Goal: Transaction & Acquisition: Book appointment/travel/reservation

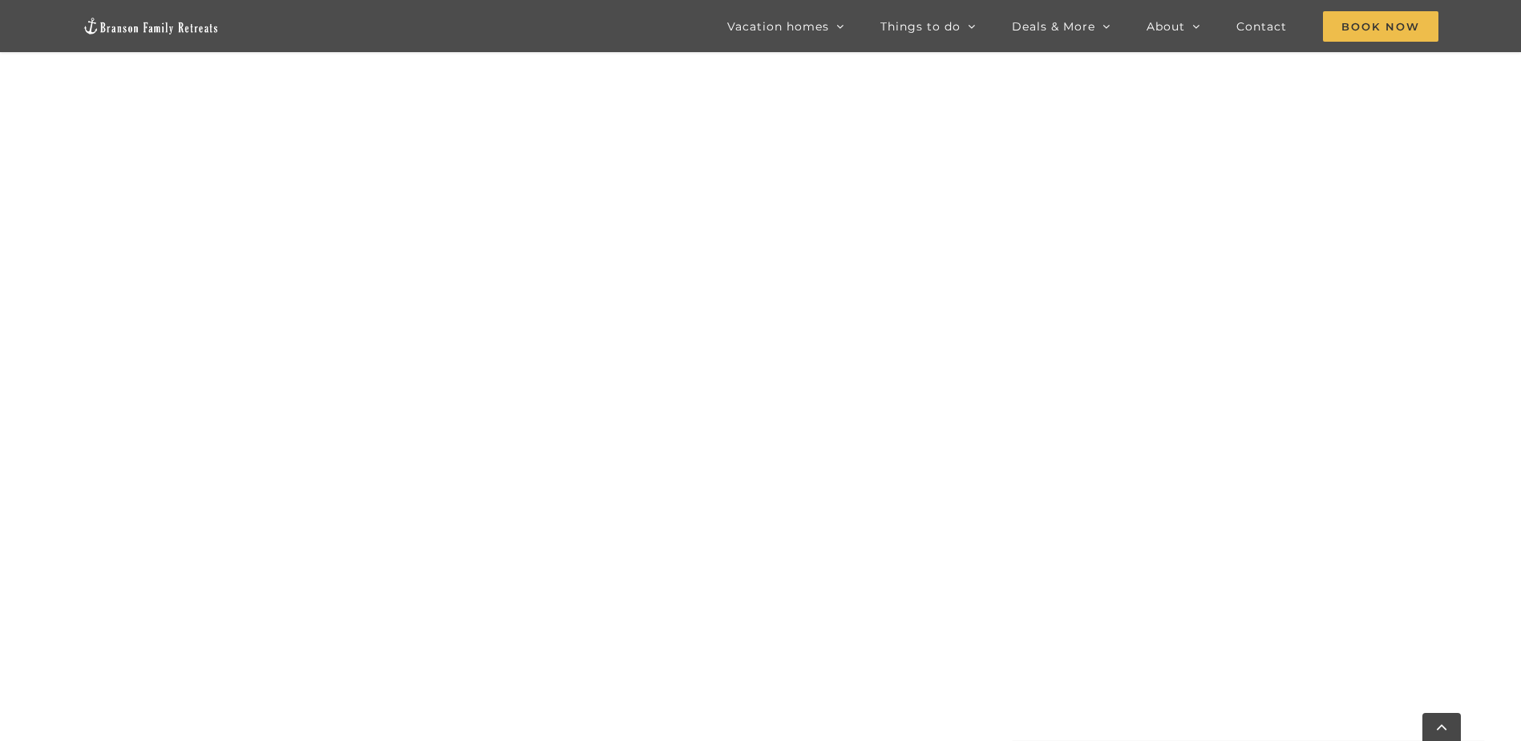
scroll to position [1222, 0]
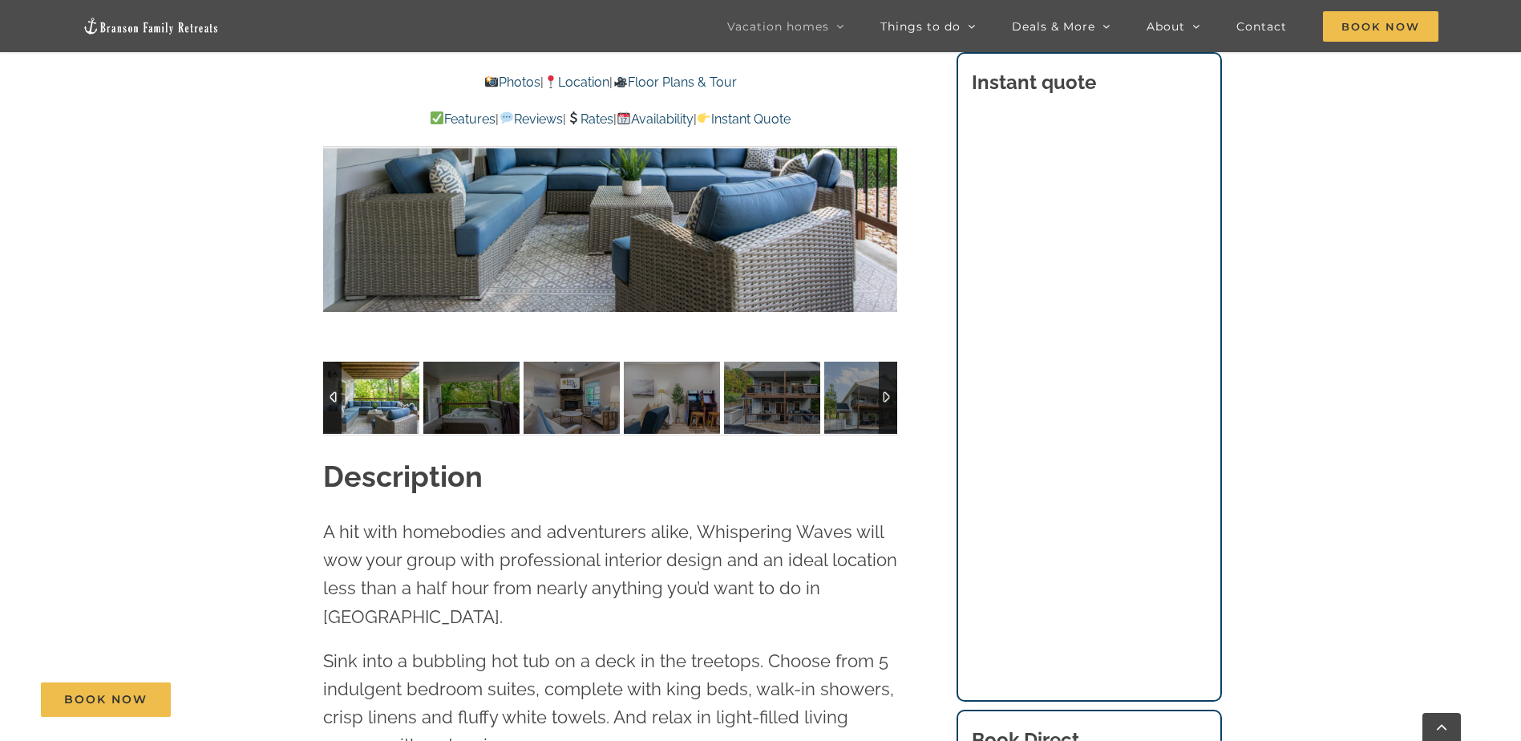
scroll to position [1443, 0]
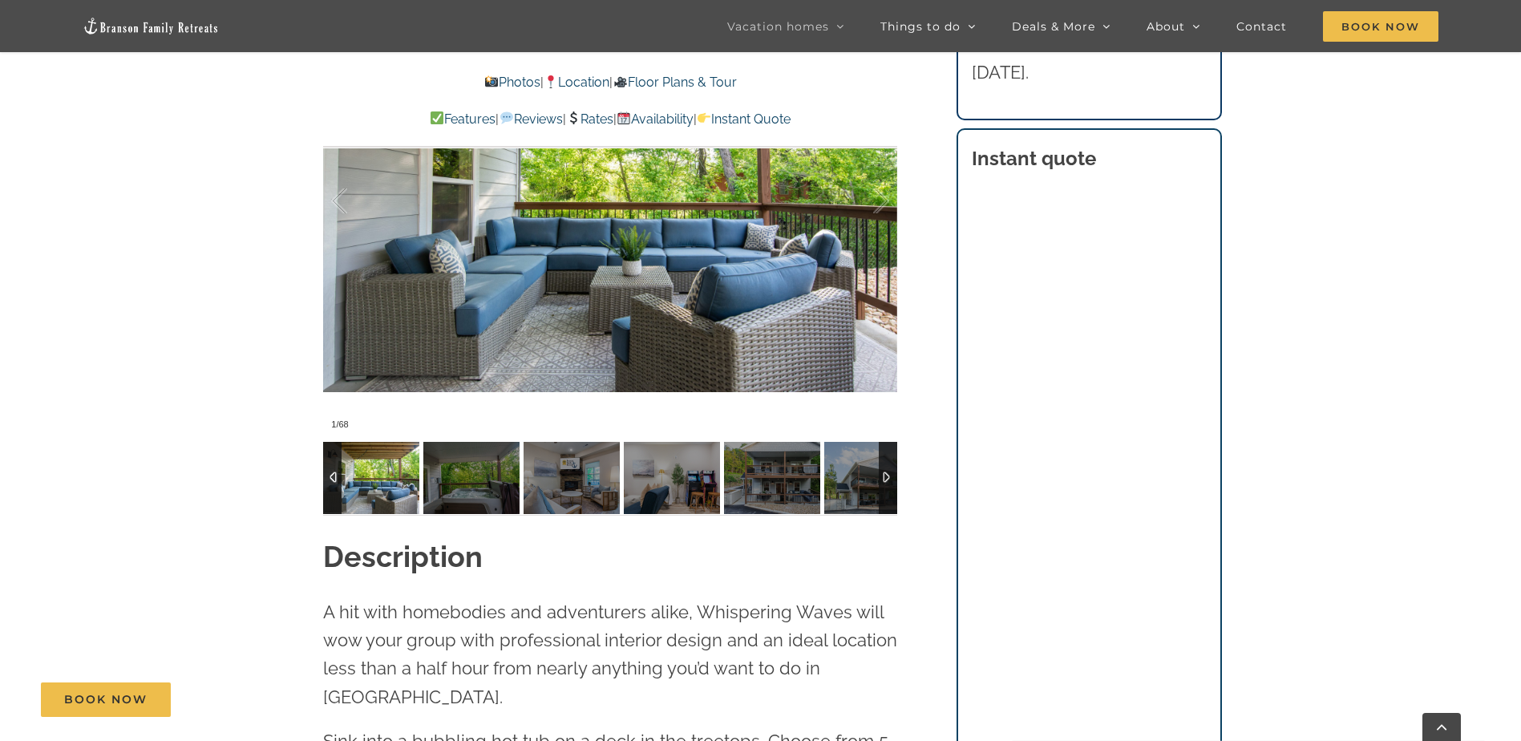
click at [883, 475] on div at bounding box center [888, 478] width 18 height 72
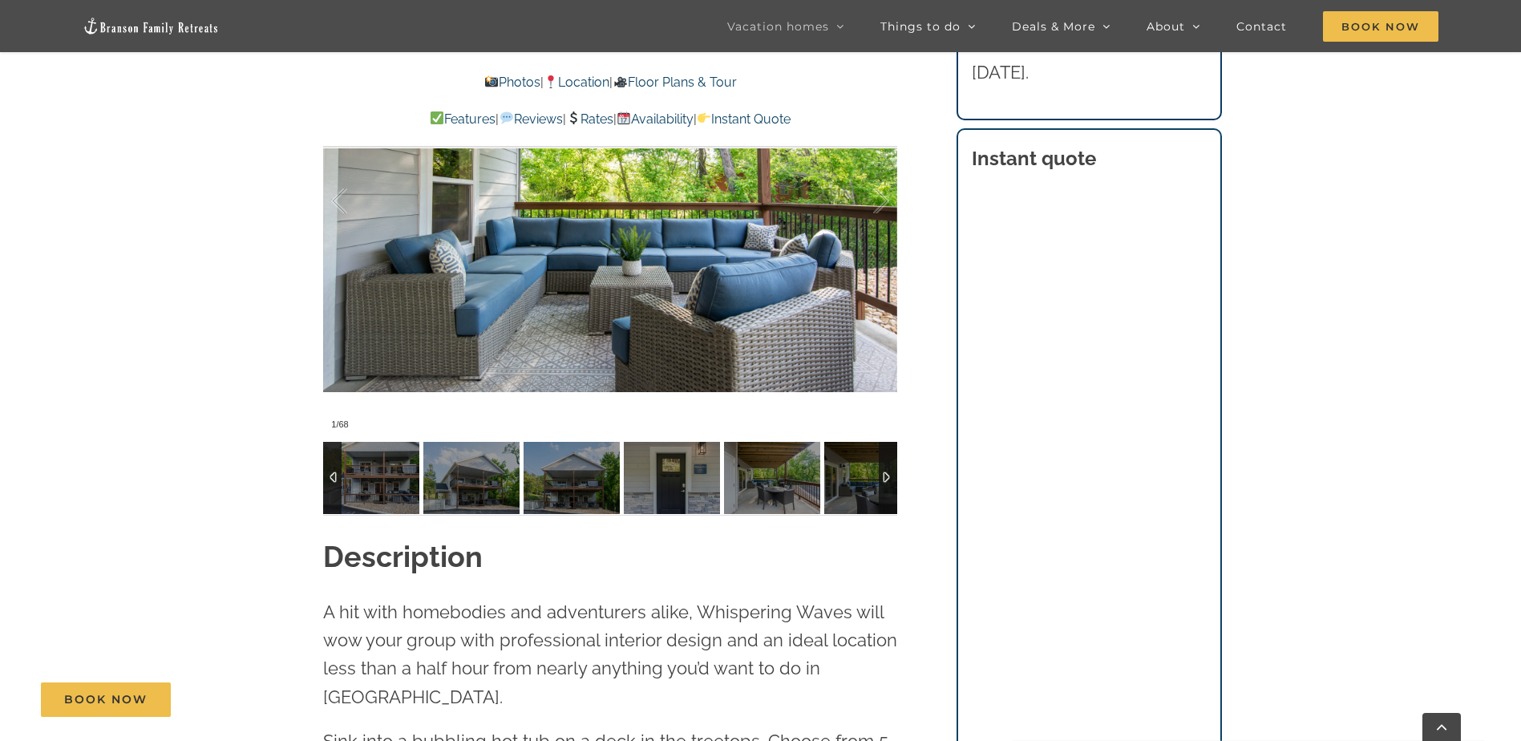
click at [329, 475] on div at bounding box center [332, 478] width 18 height 72
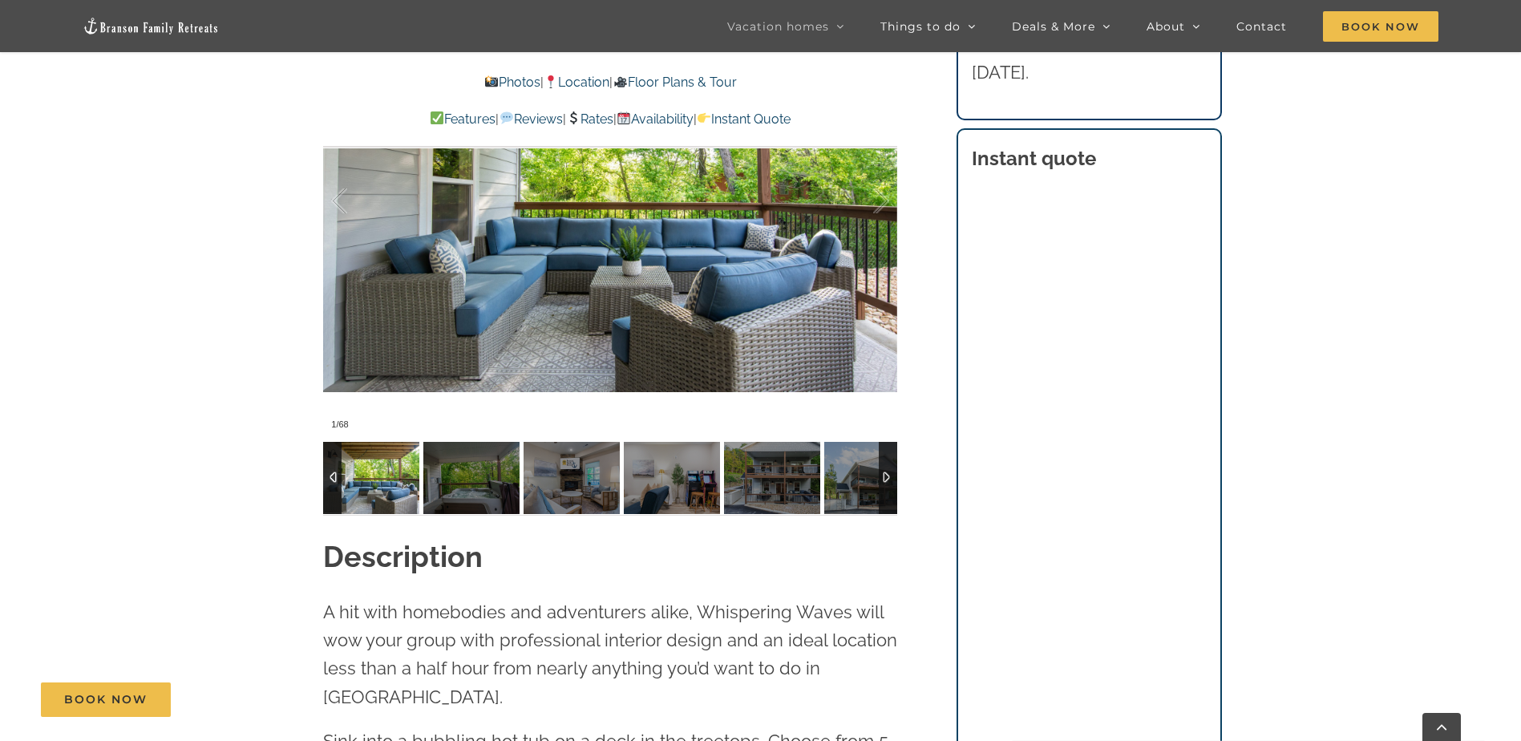
click at [374, 475] on img at bounding box center [371, 478] width 96 height 72
click at [882, 197] on div at bounding box center [864, 201] width 50 height 99
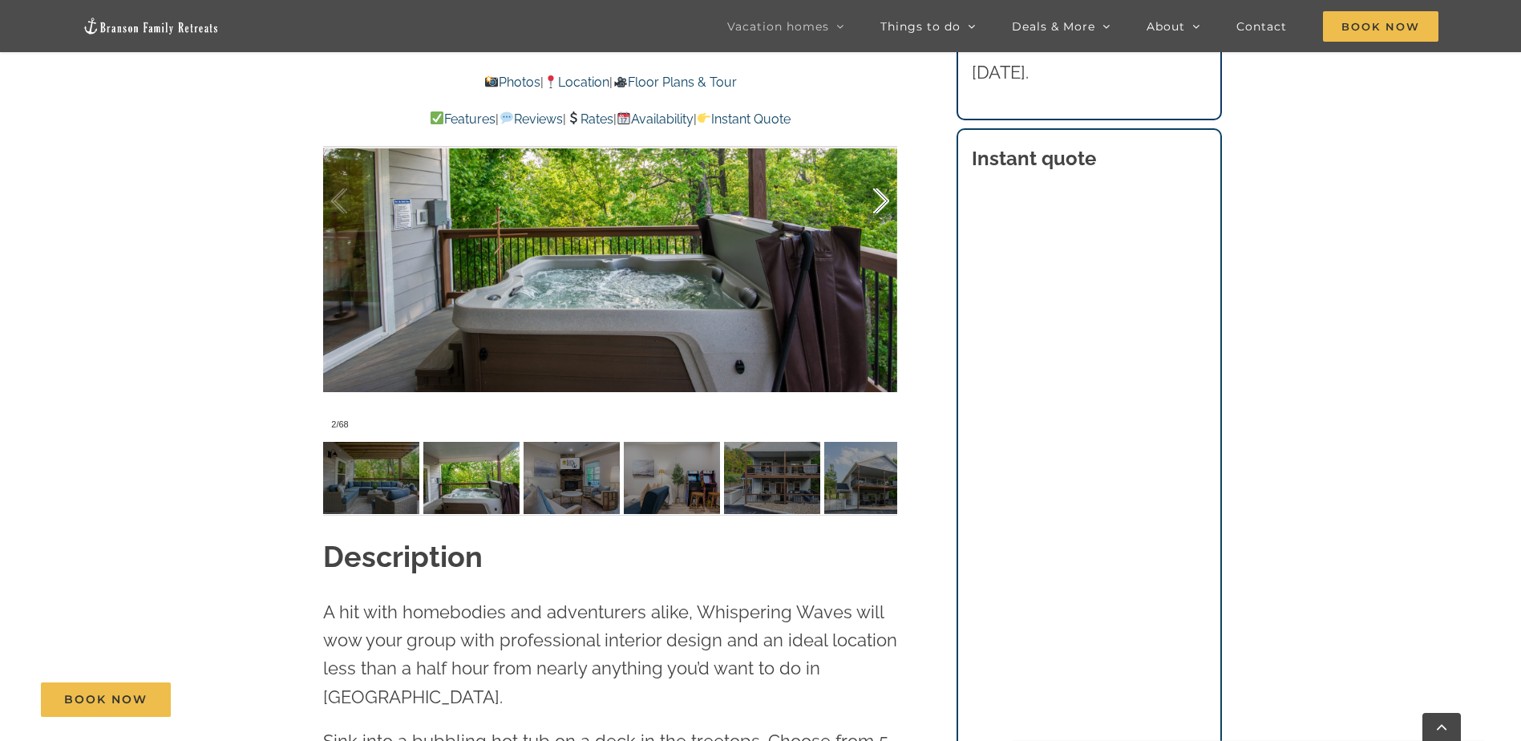
click at [883, 196] on div at bounding box center [864, 201] width 50 height 99
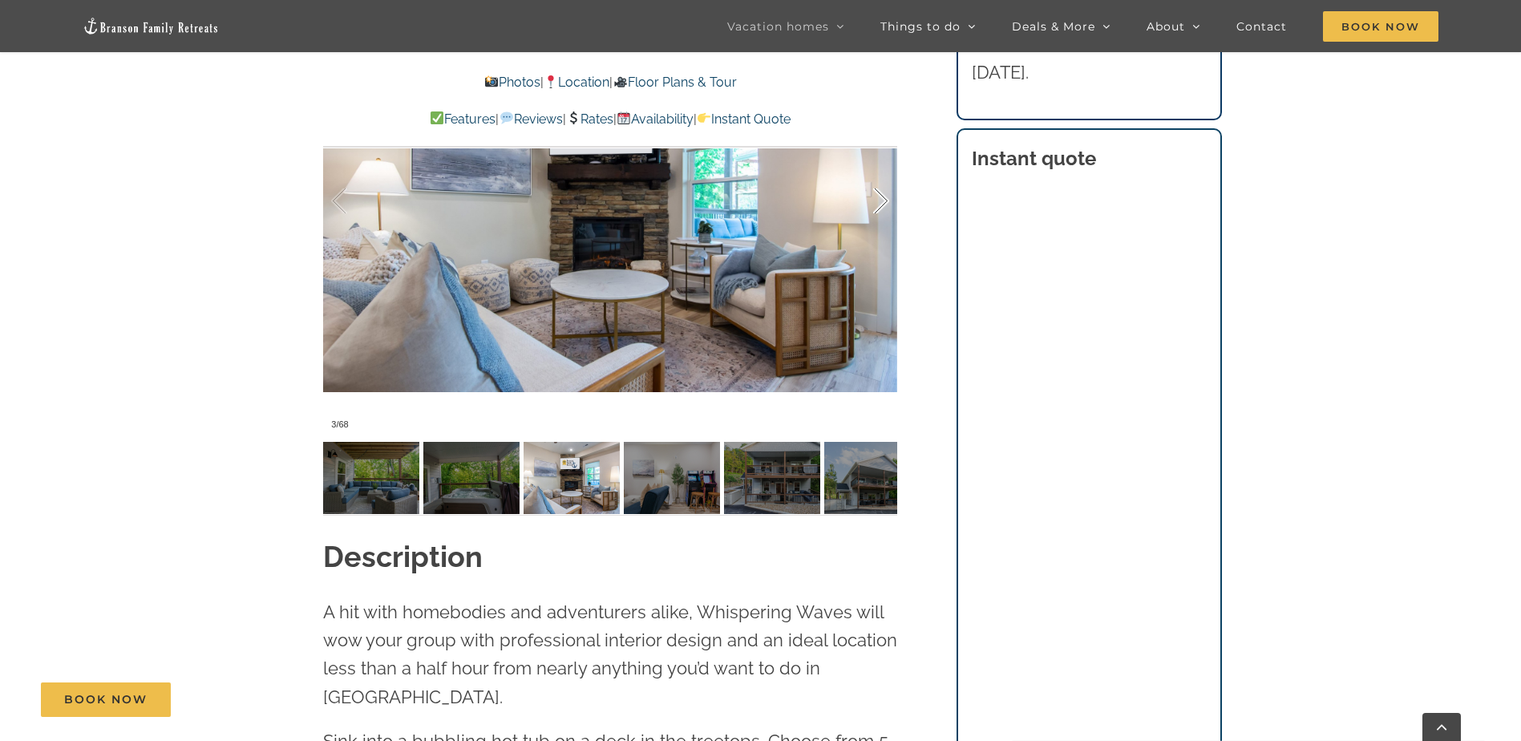
click at [883, 196] on div at bounding box center [864, 201] width 50 height 99
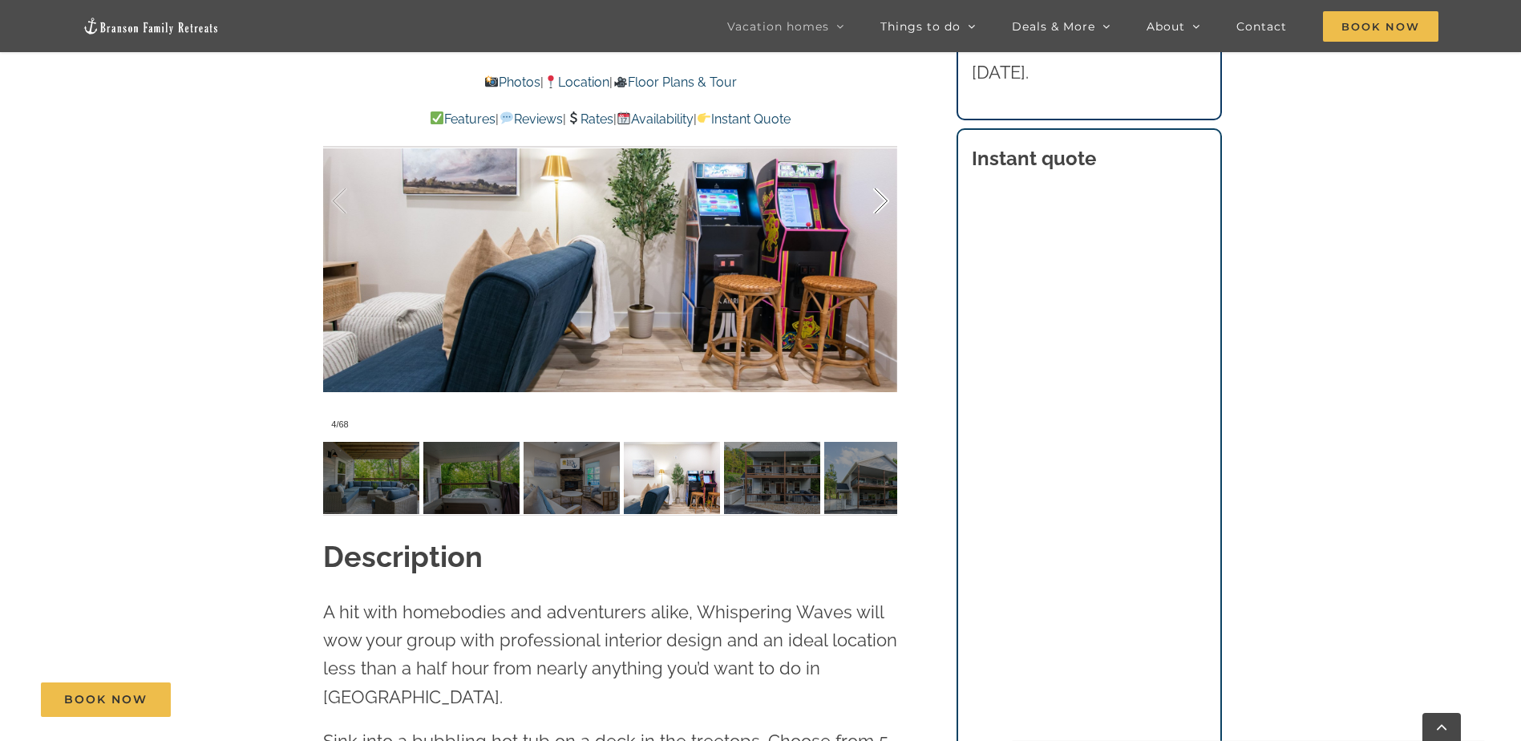
click at [884, 197] on div at bounding box center [864, 201] width 50 height 99
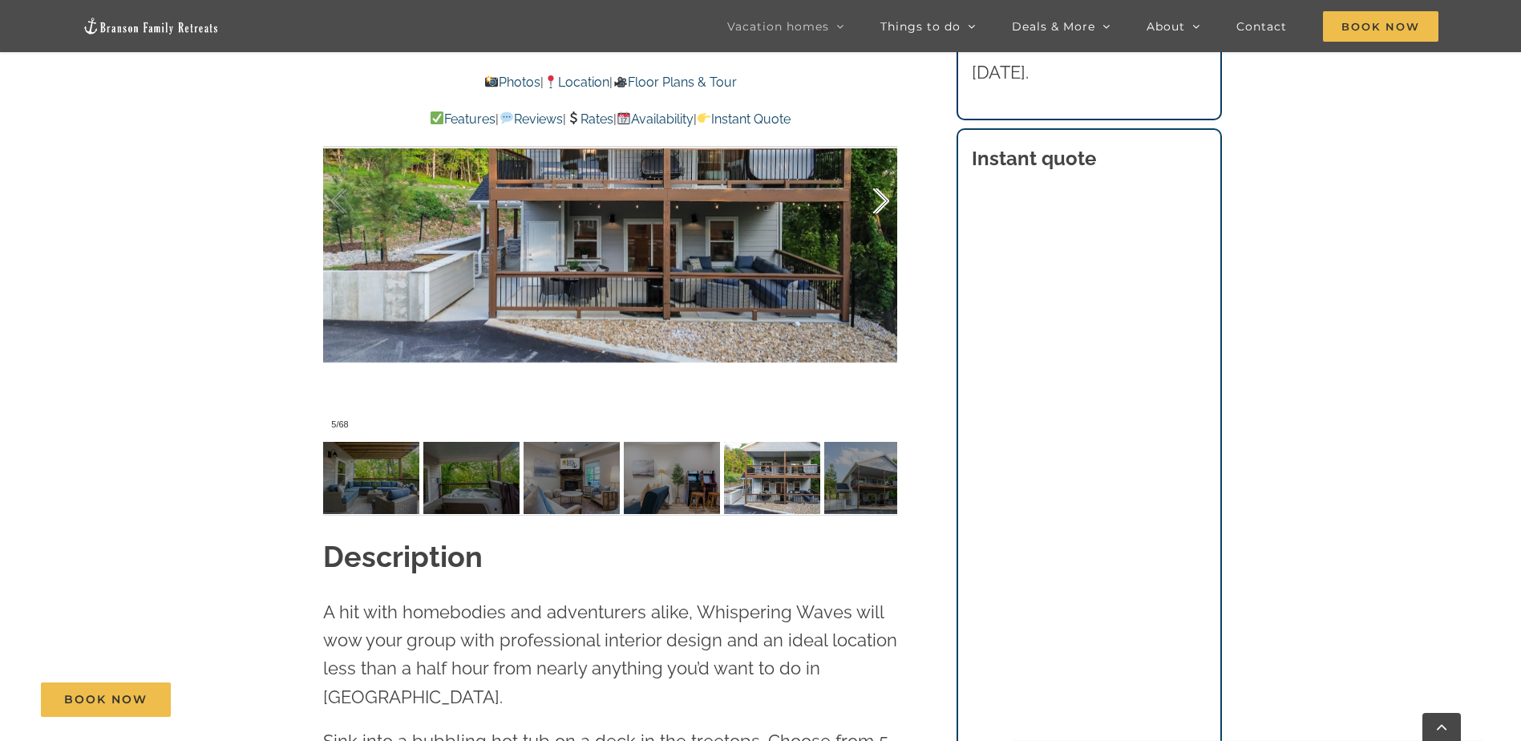
click at [883, 197] on div at bounding box center [864, 201] width 50 height 99
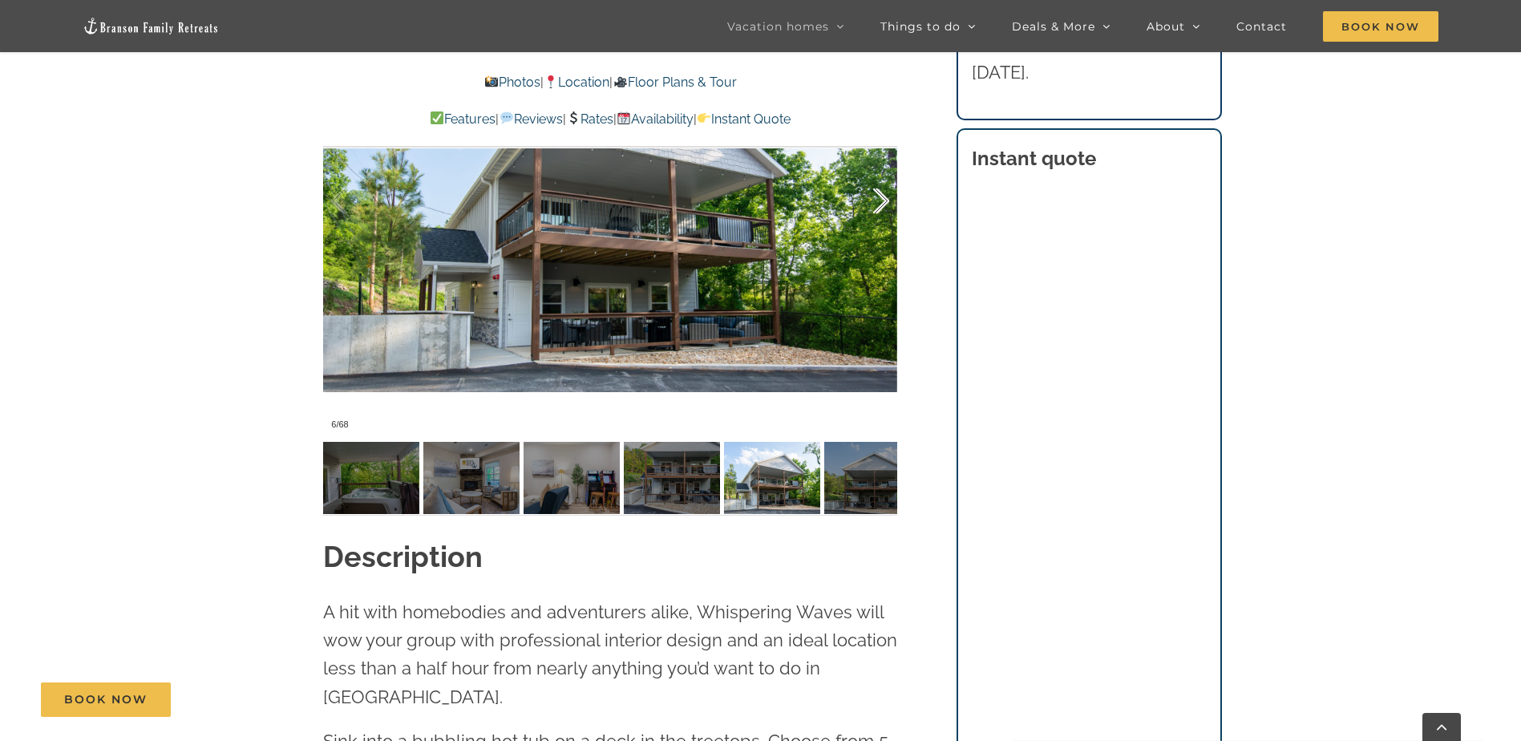
click at [884, 200] on div at bounding box center [864, 201] width 50 height 99
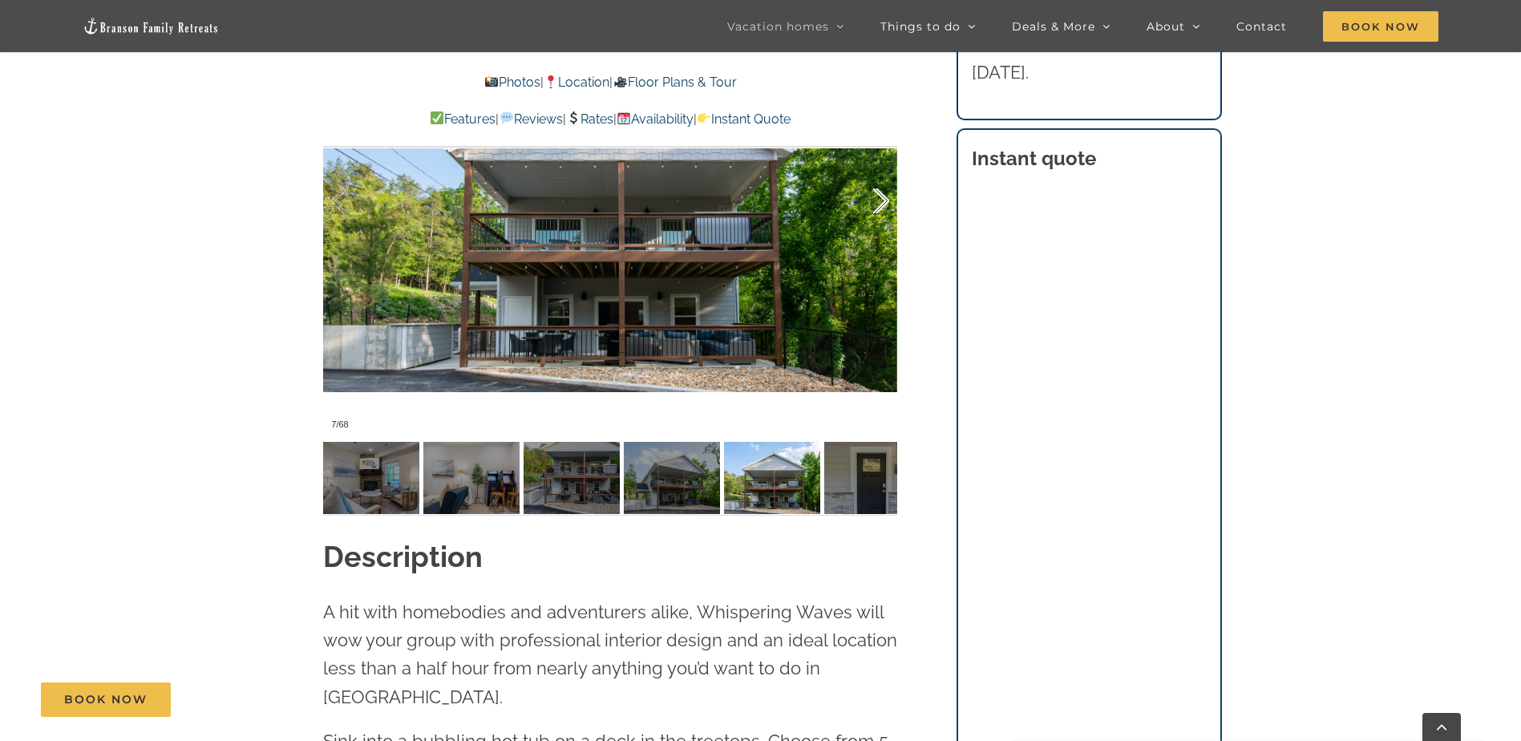
click at [884, 200] on div at bounding box center [864, 201] width 50 height 99
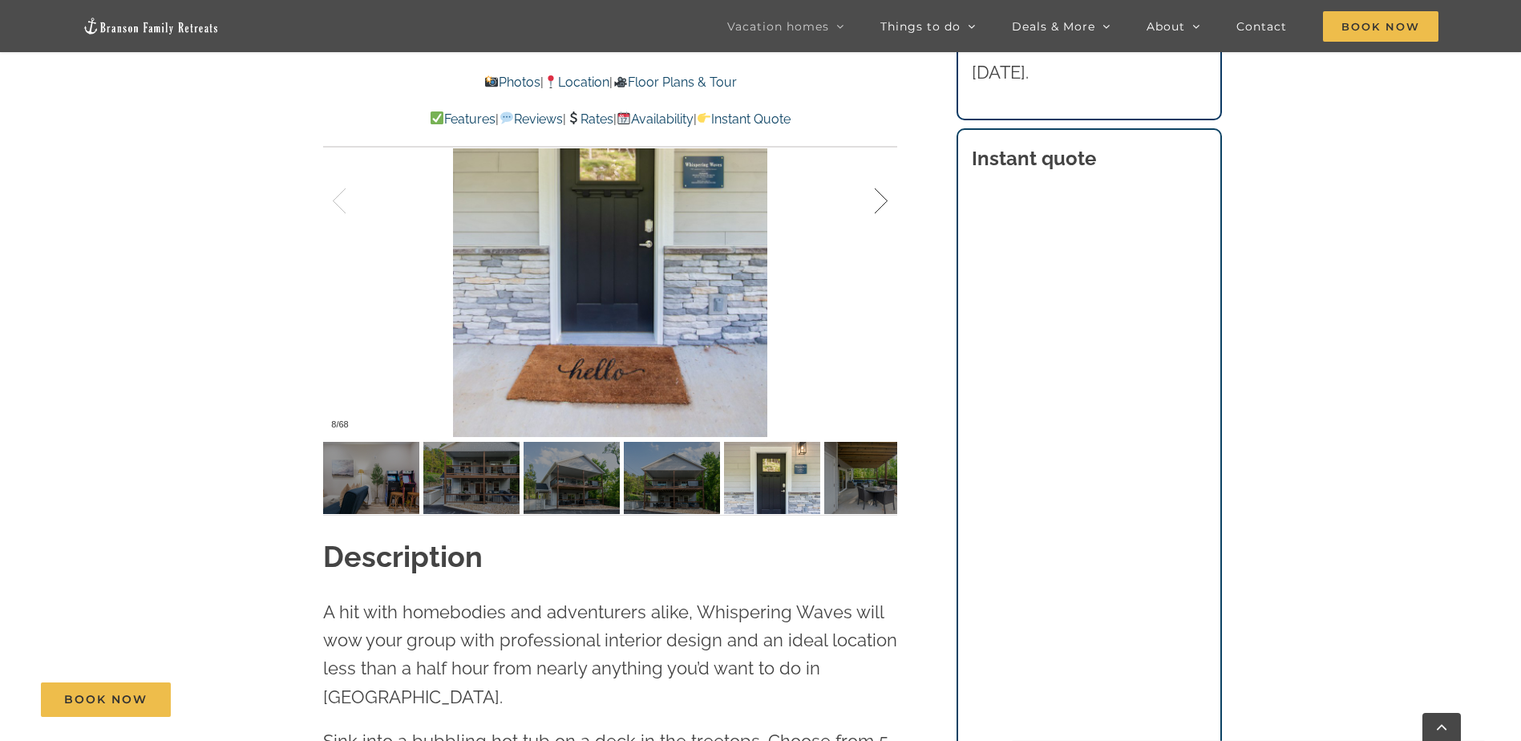
click at [884, 200] on div at bounding box center [864, 201] width 50 height 99
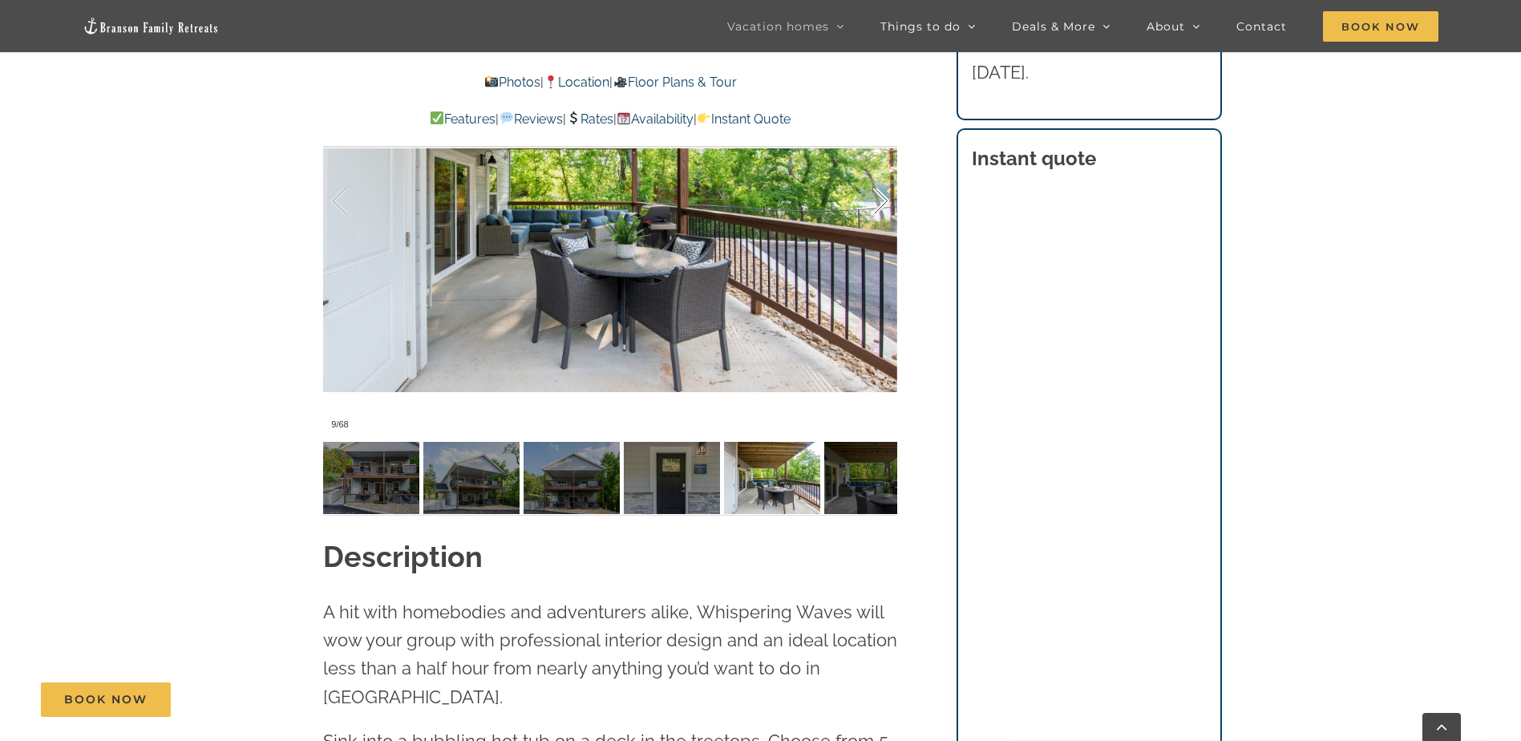
click at [884, 200] on div at bounding box center [864, 201] width 50 height 99
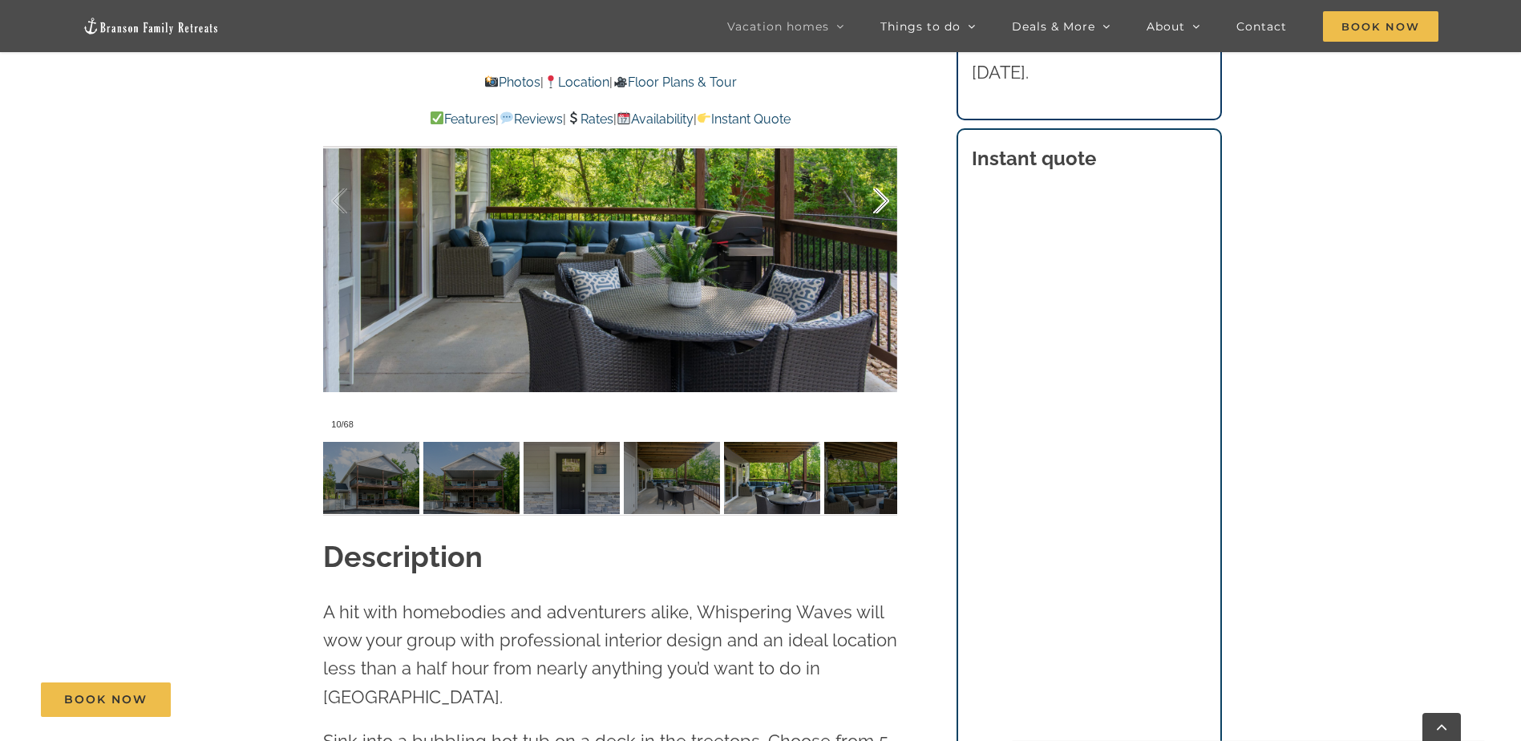
click at [884, 200] on div at bounding box center [864, 201] width 50 height 99
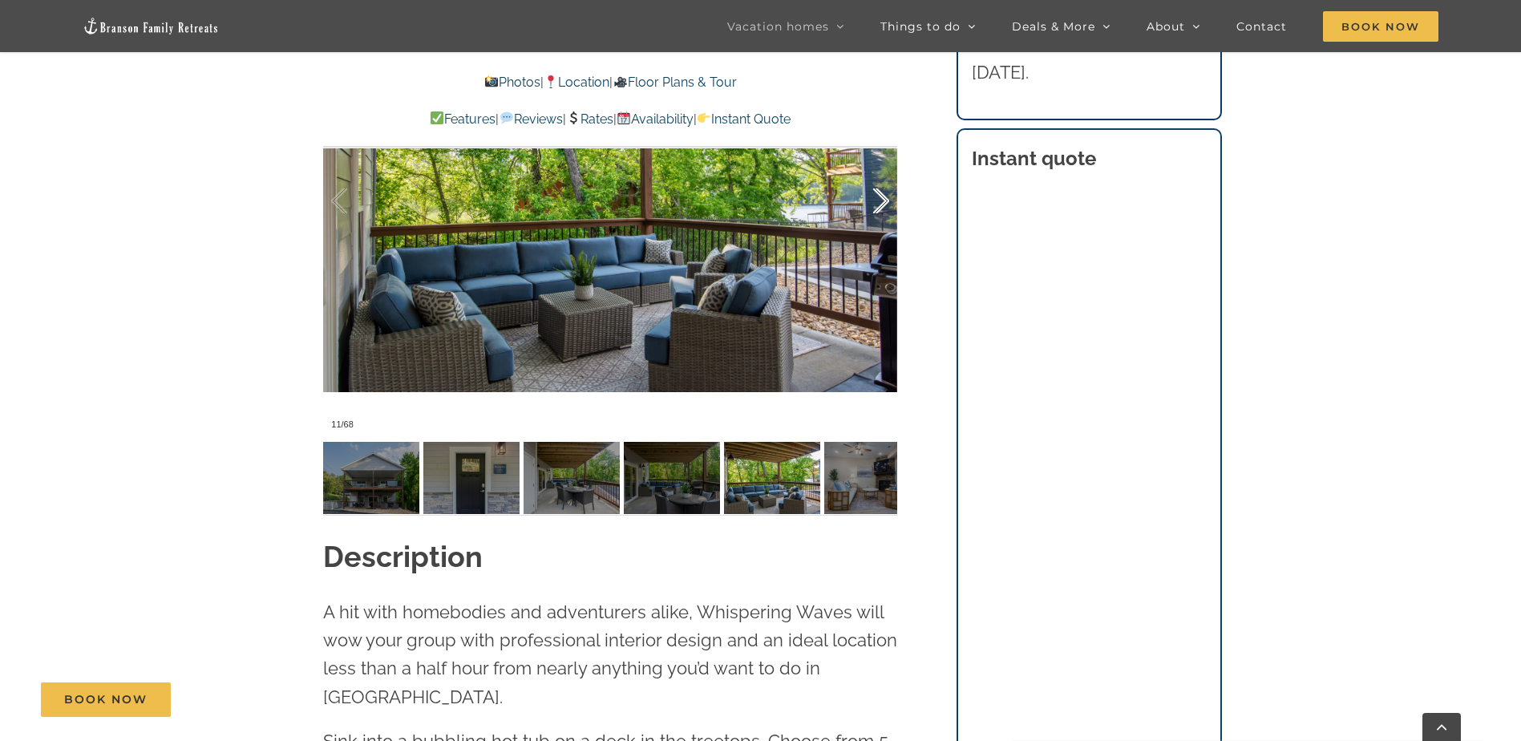
click at [884, 200] on div at bounding box center [864, 201] width 50 height 99
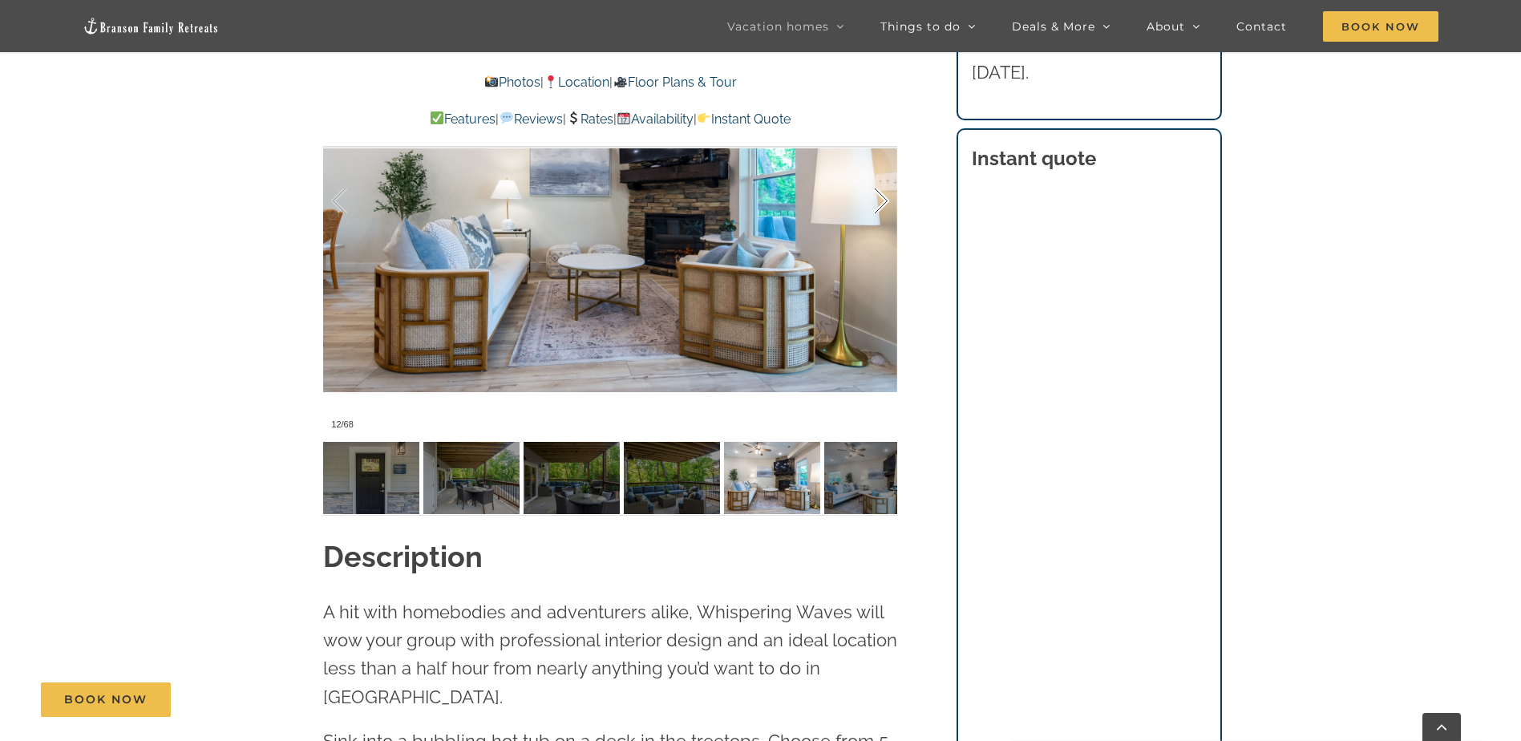
click at [884, 200] on div at bounding box center [864, 201] width 50 height 99
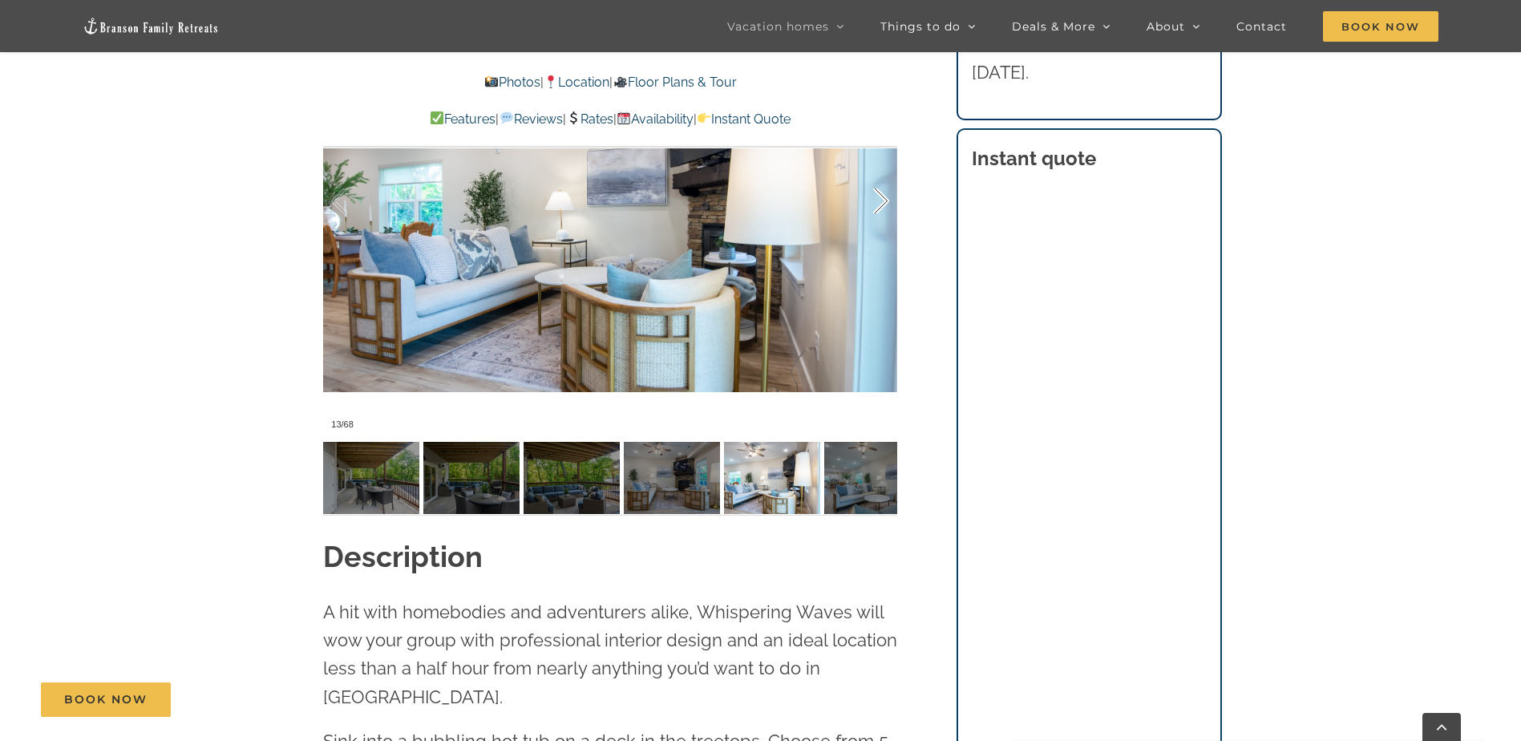
click at [884, 200] on div at bounding box center [864, 201] width 50 height 99
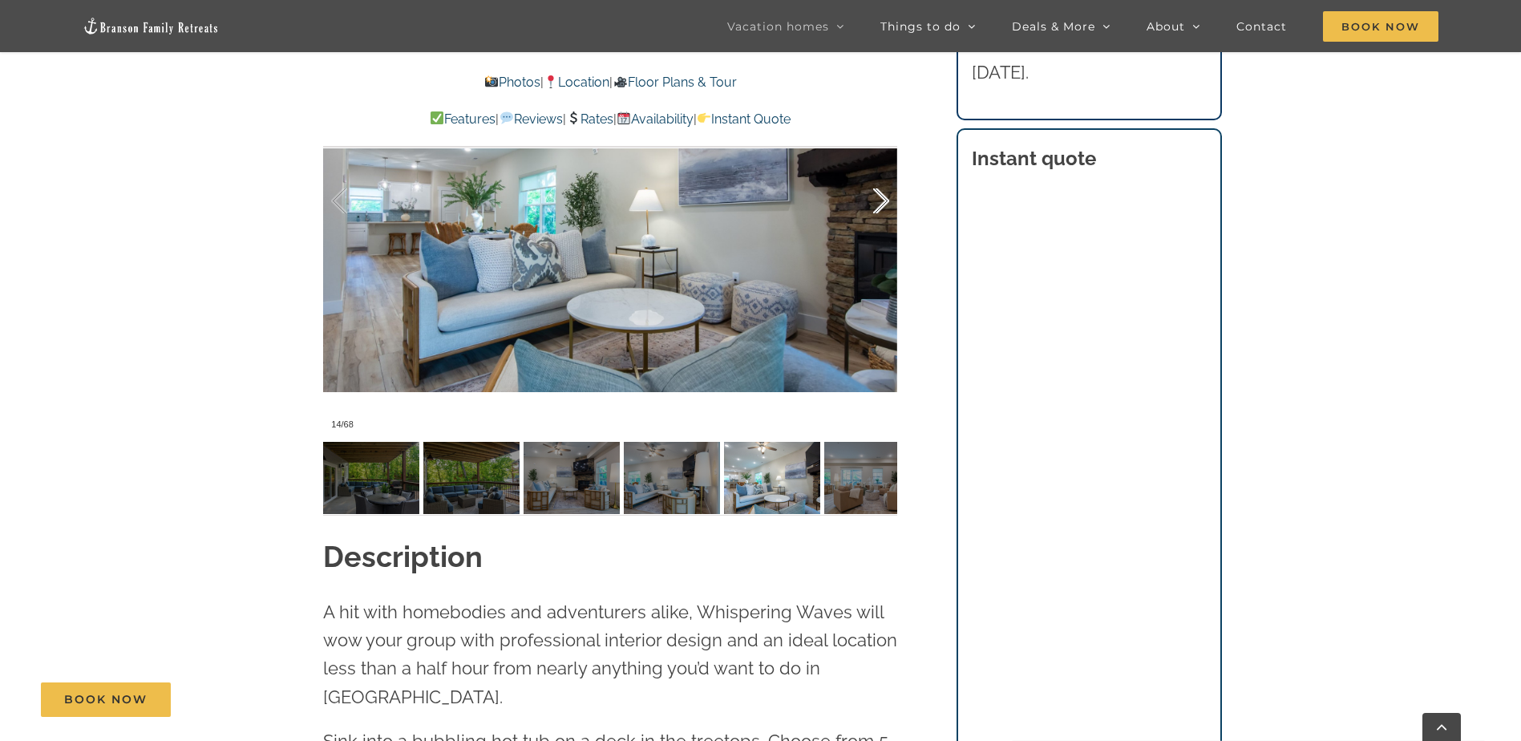
click at [884, 200] on div at bounding box center [864, 201] width 50 height 99
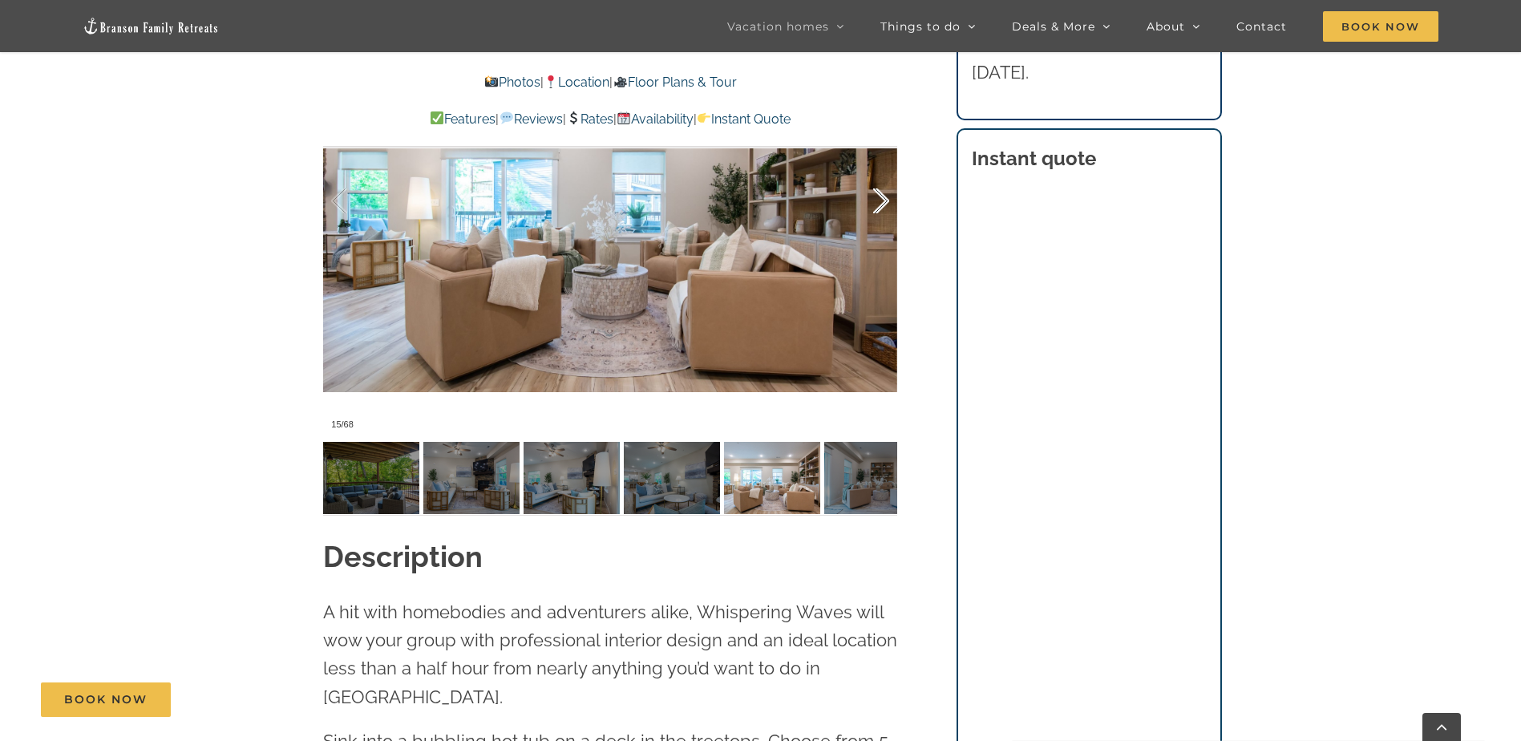
click at [884, 201] on div at bounding box center [864, 201] width 50 height 99
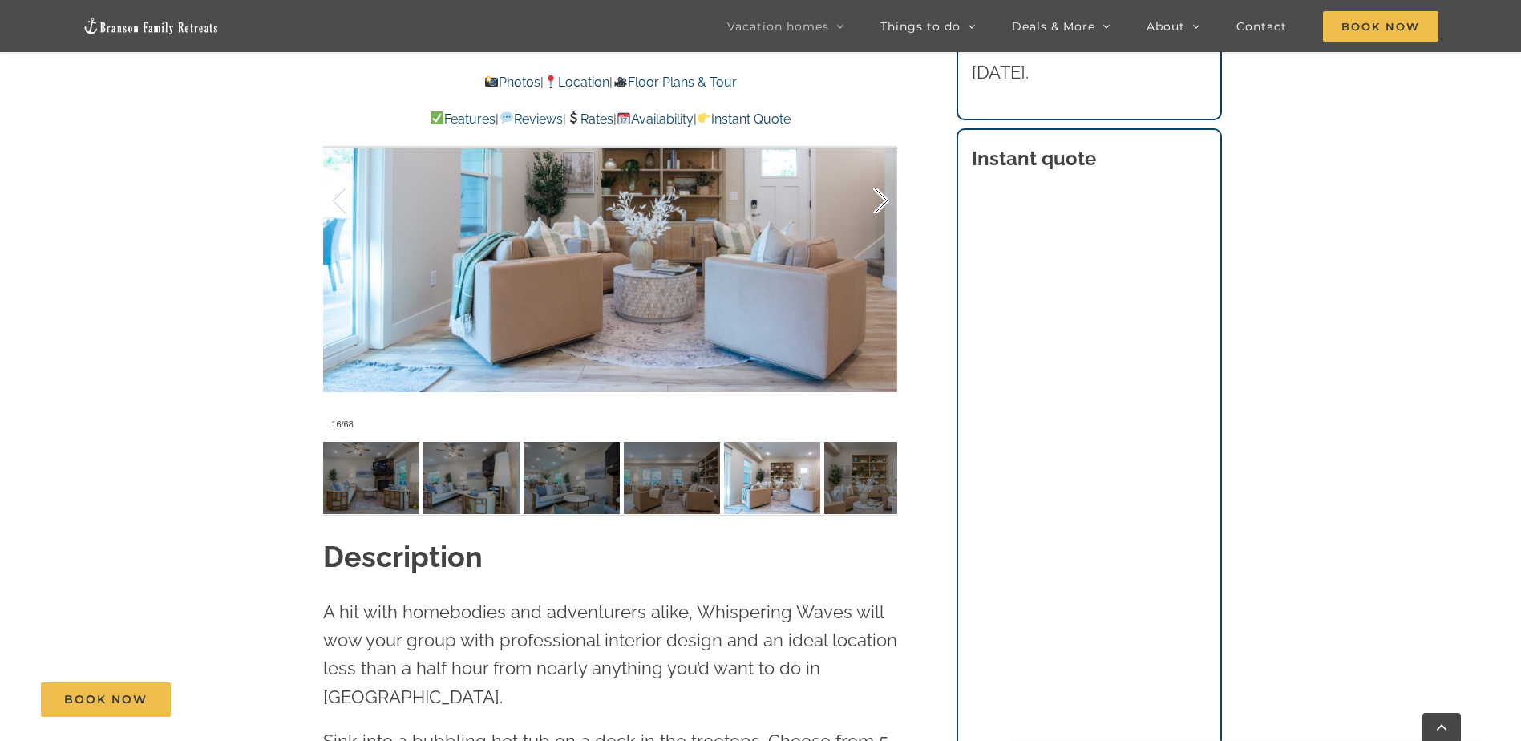
click at [884, 203] on div at bounding box center [864, 201] width 50 height 99
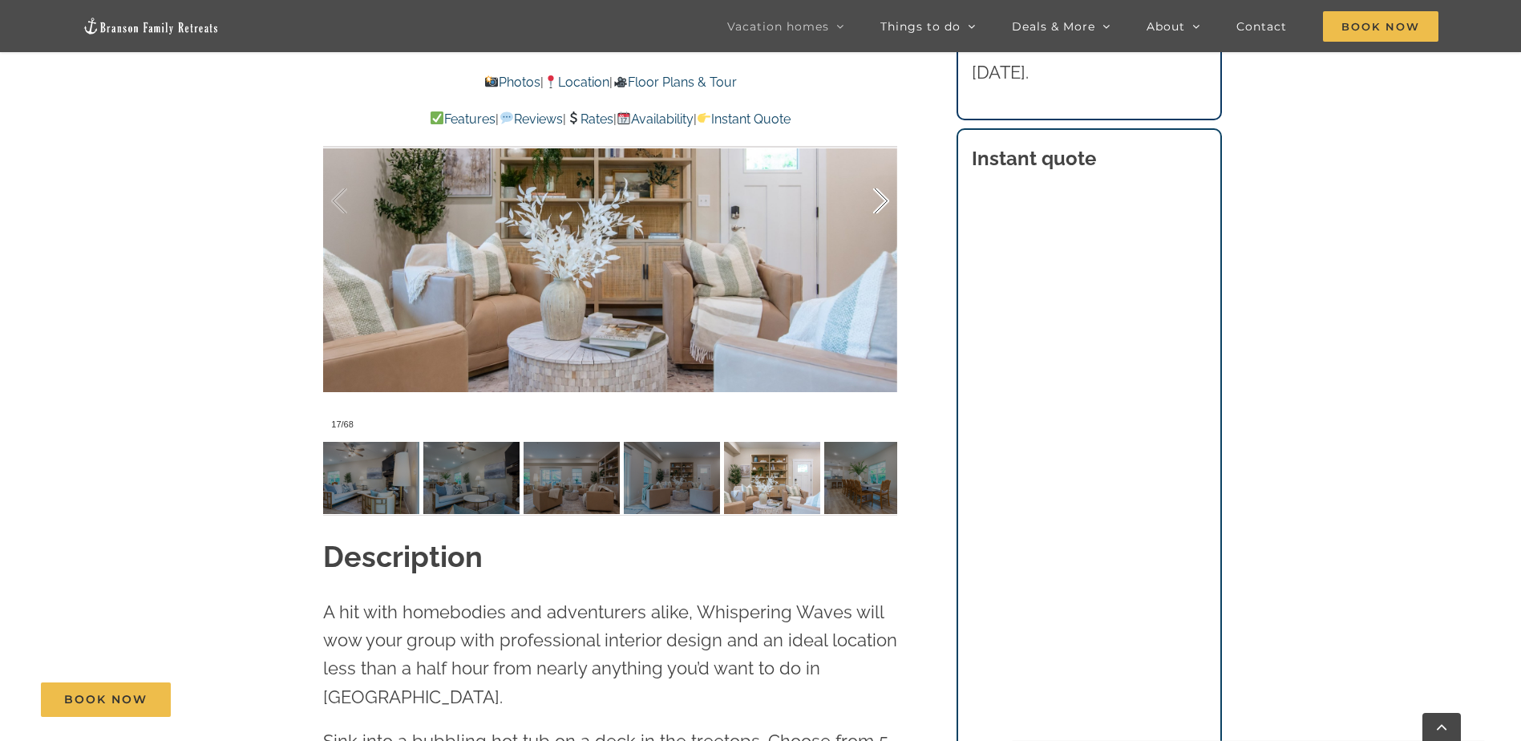
click at [884, 204] on div at bounding box center [864, 201] width 50 height 99
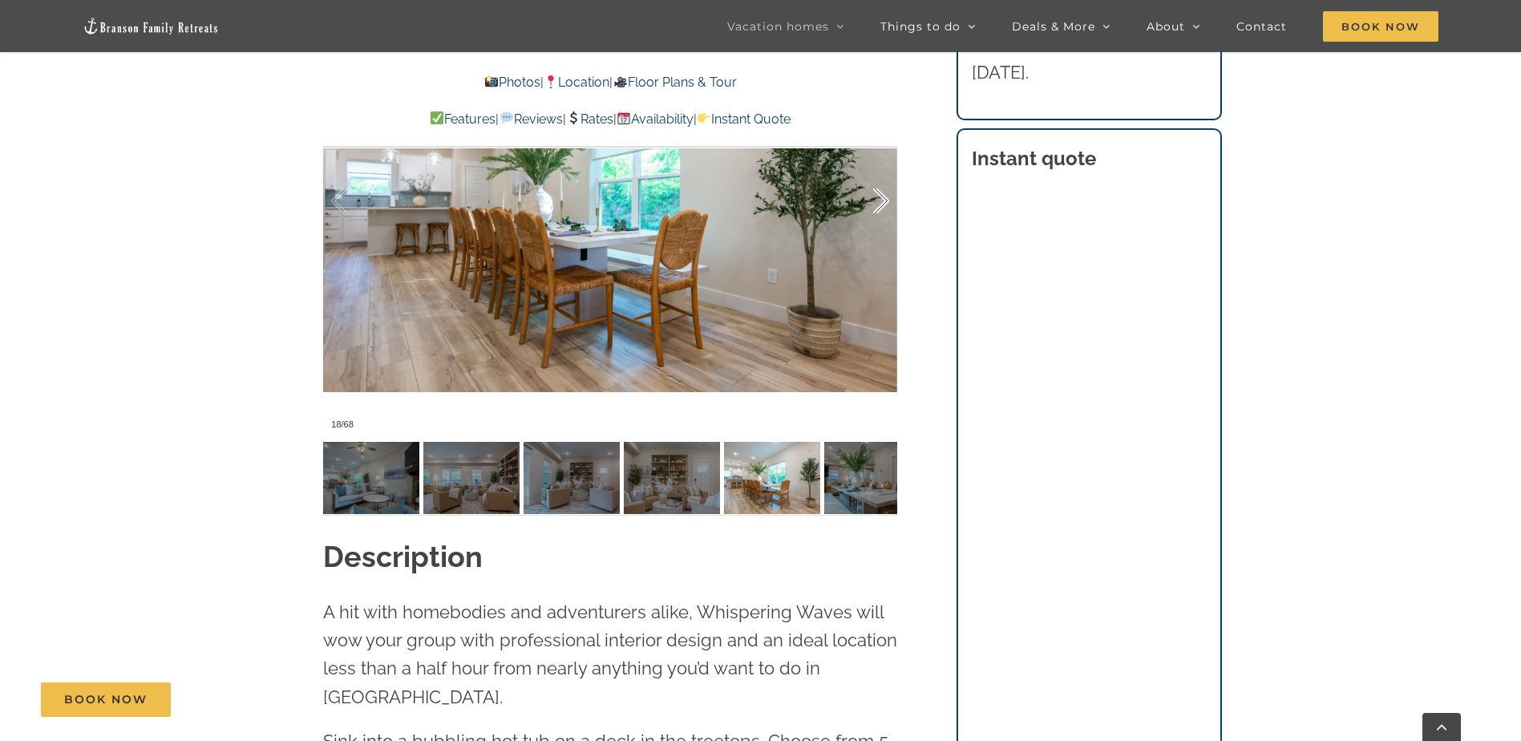
click at [884, 204] on div at bounding box center [864, 201] width 50 height 99
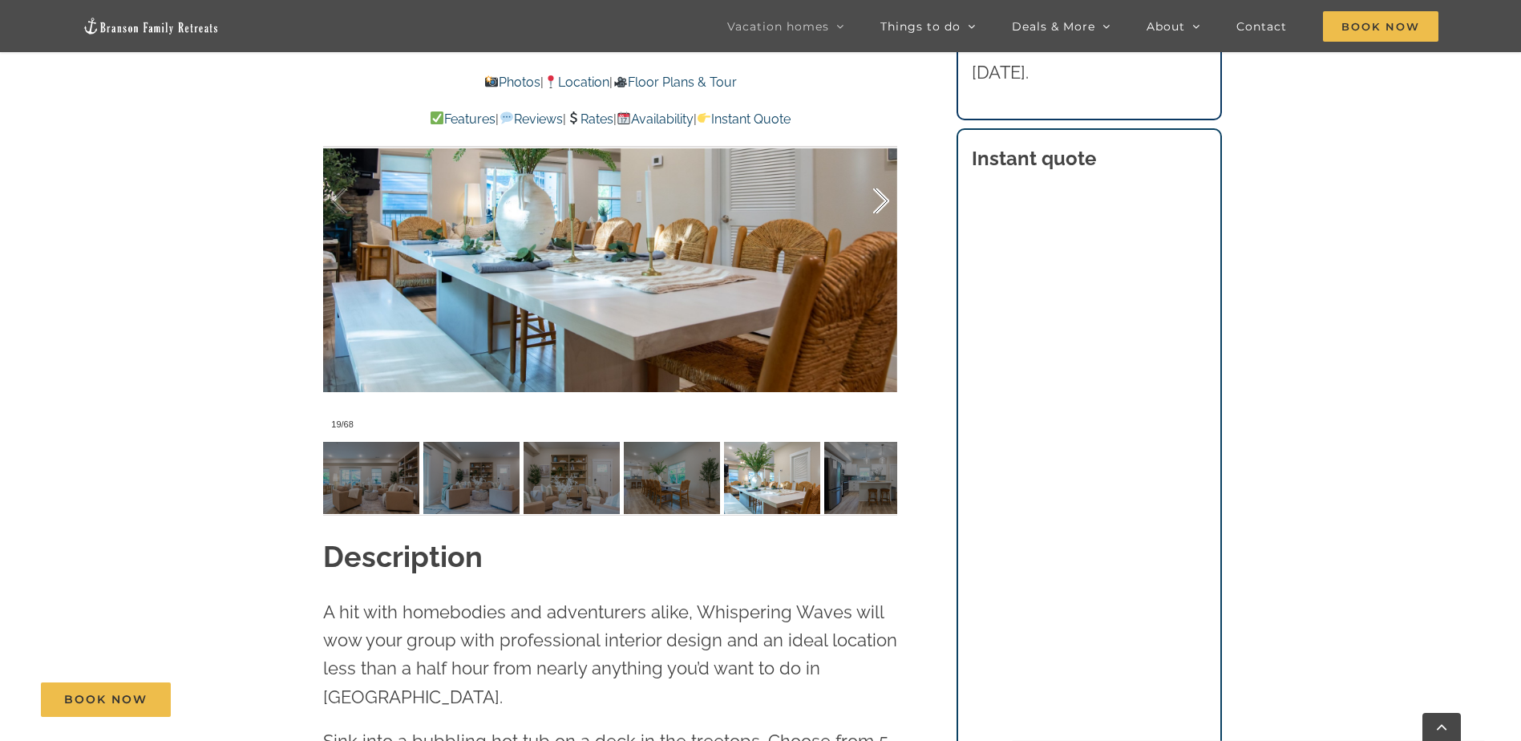
click at [884, 204] on div at bounding box center [864, 201] width 50 height 99
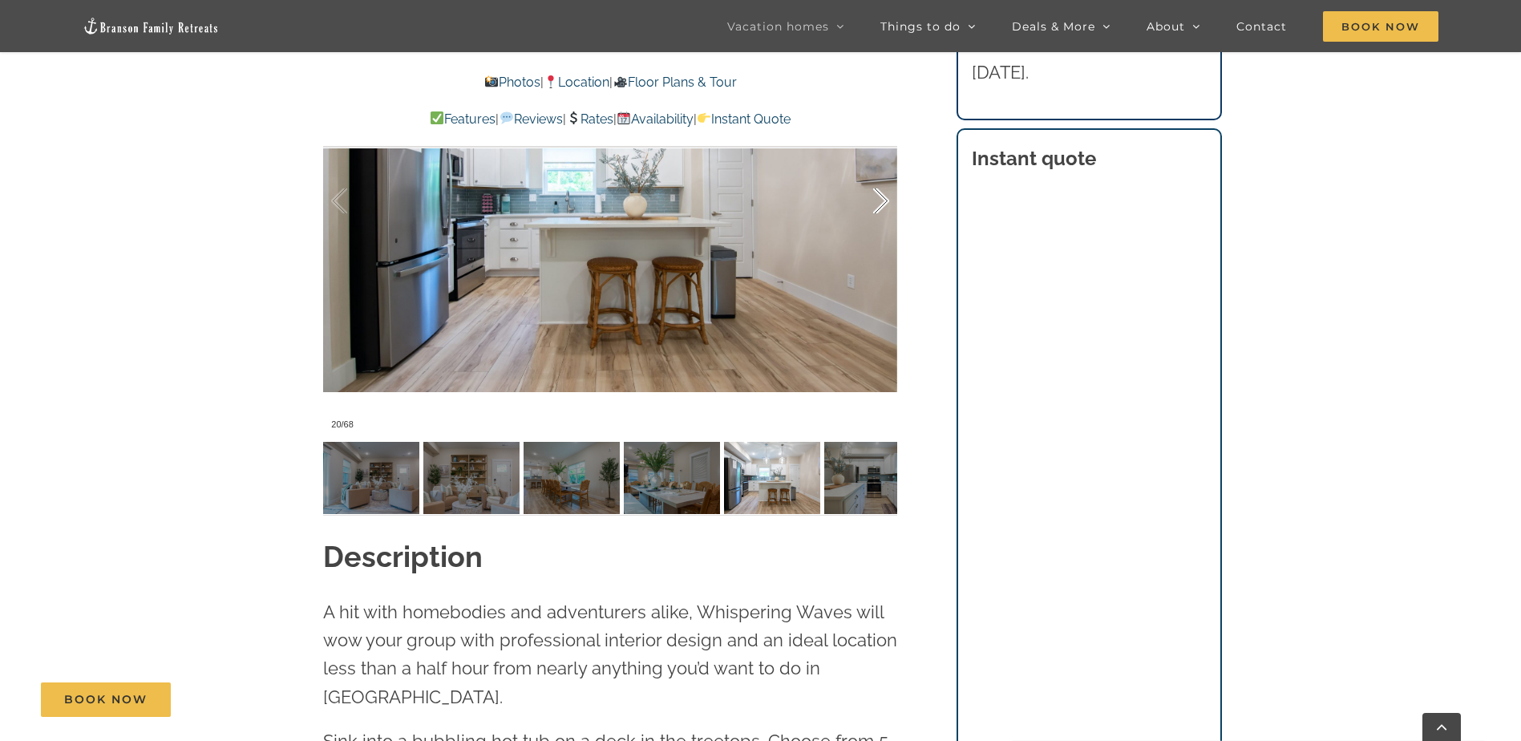
click at [884, 204] on div at bounding box center [864, 201] width 50 height 99
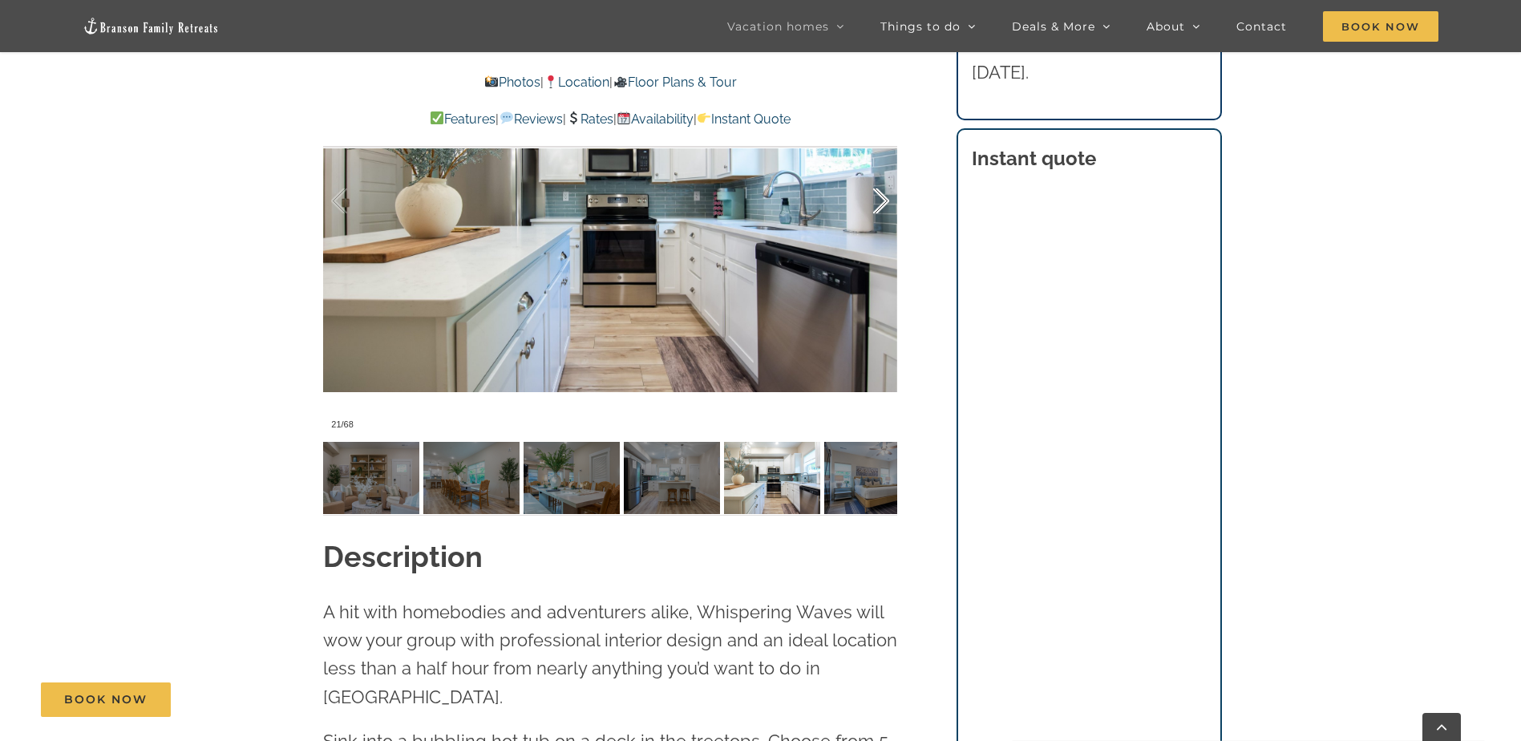
click at [884, 204] on div at bounding box center [864, 201] width 50 height 99
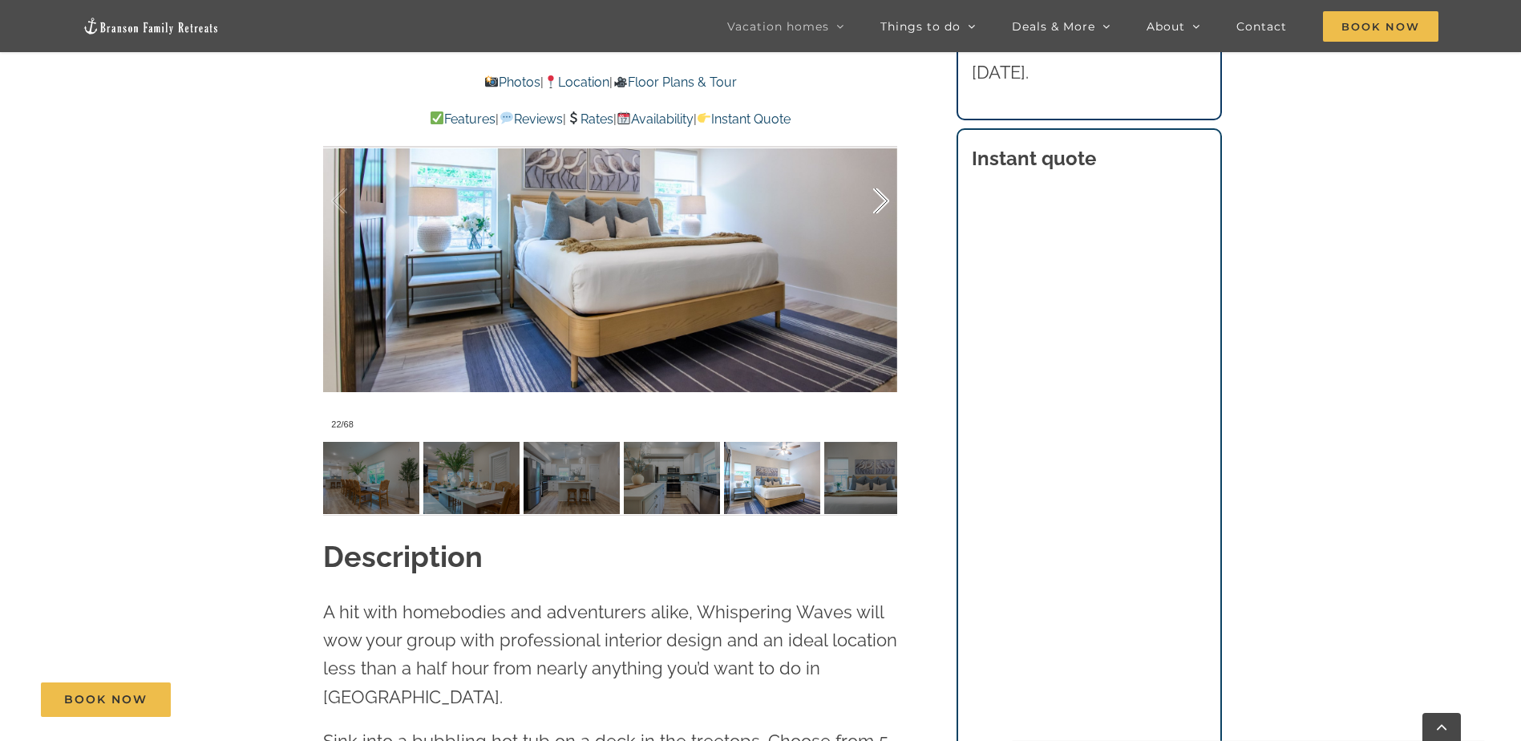
click at [884, 204] on div at bounding box center [864, 201] width 50 height 99
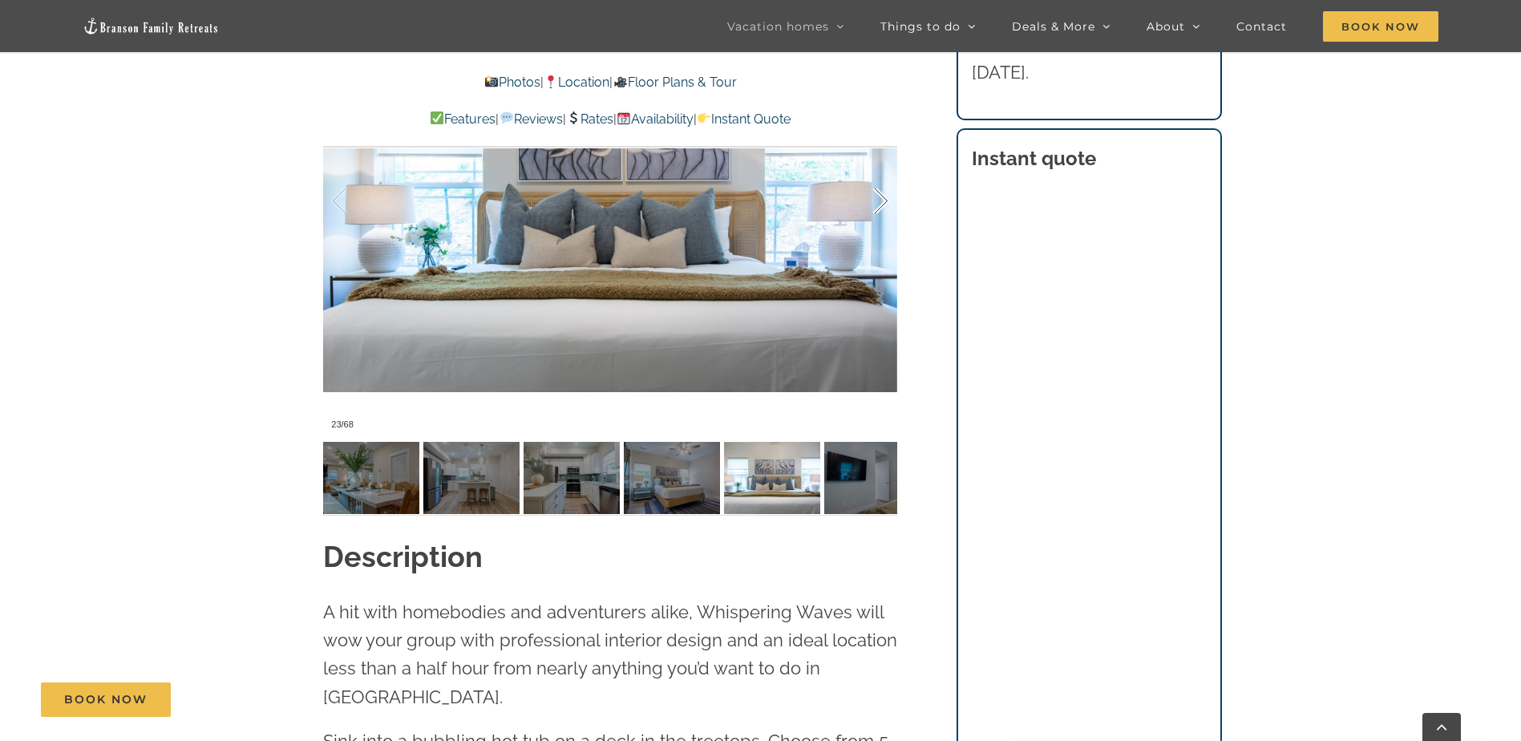
click at [884, 204] on div at bounding box center [864, 201] width 50 height 99
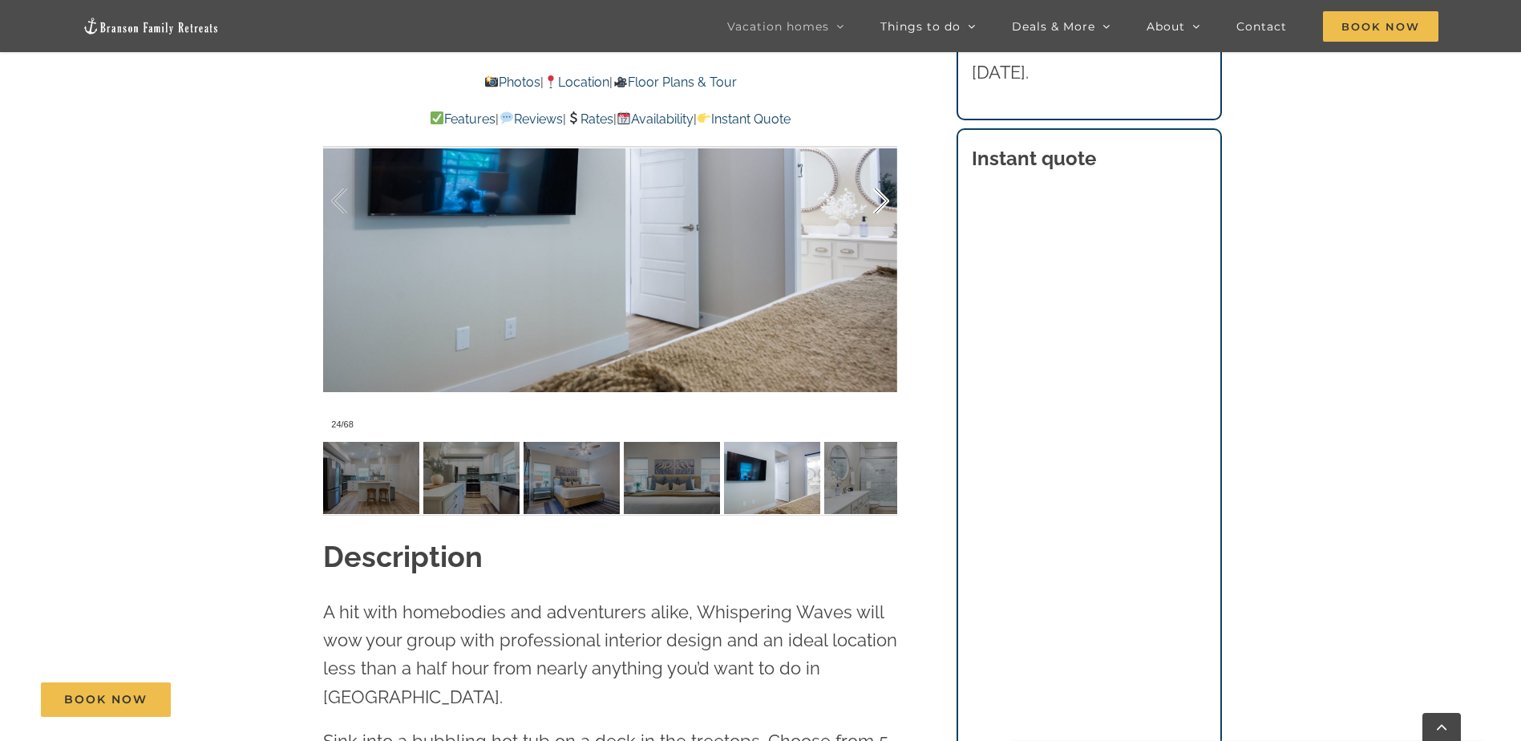
click at [884, 204] on div at bounding box center [864, 201] width 50 height 99
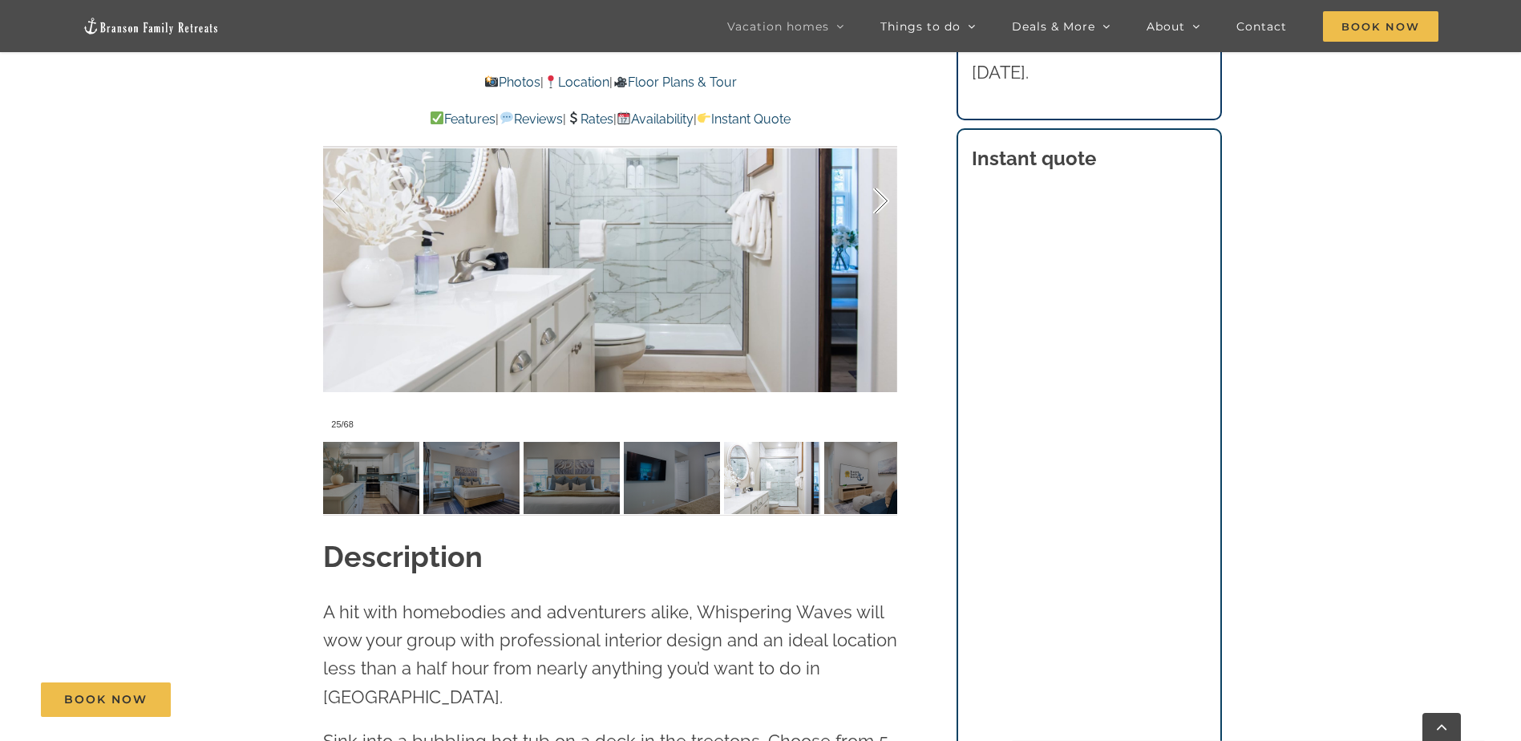
click at [884, 205] on div at bounding box center [864, 201] width 50 height 99
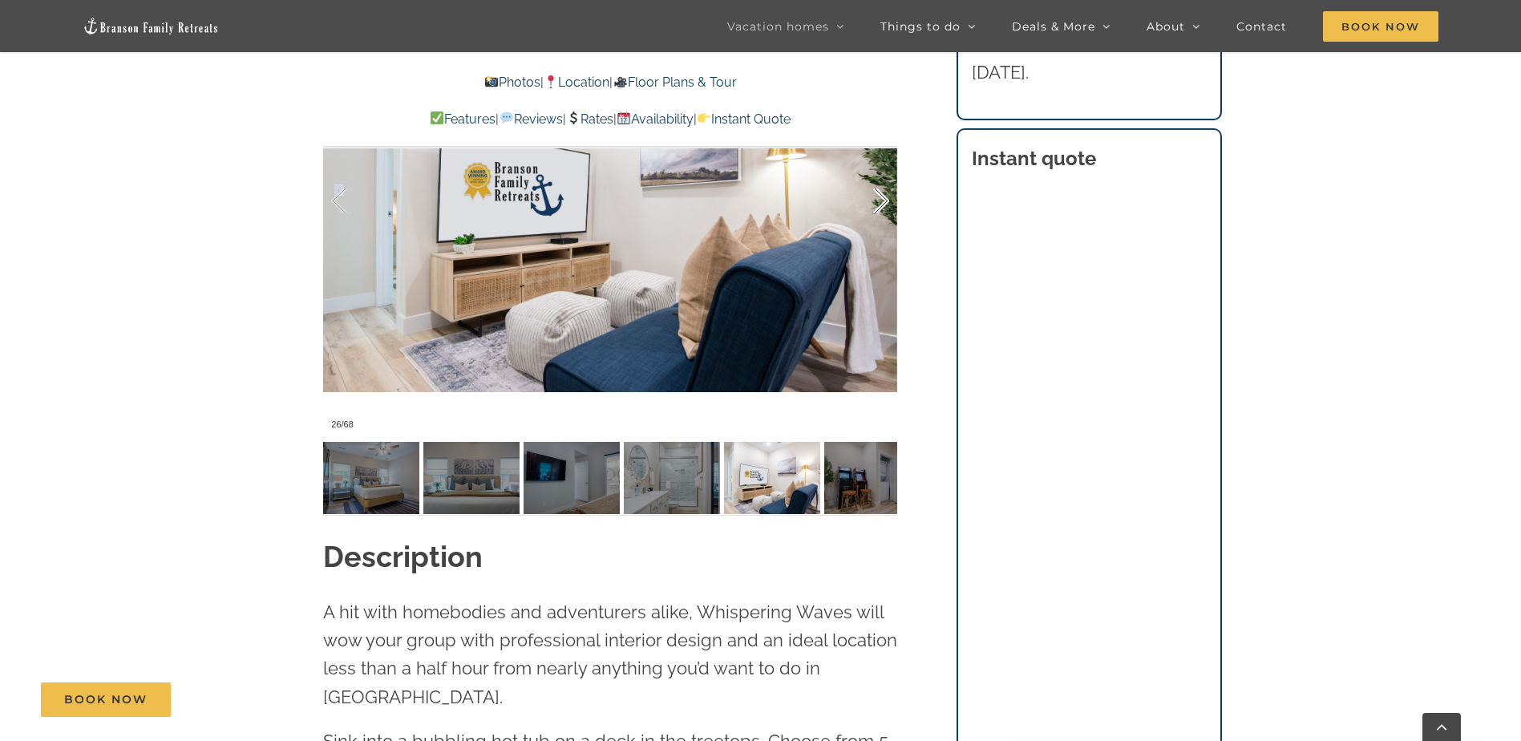
click at [884, 206] on div at bounding box center [864, 201] width 50 height 99
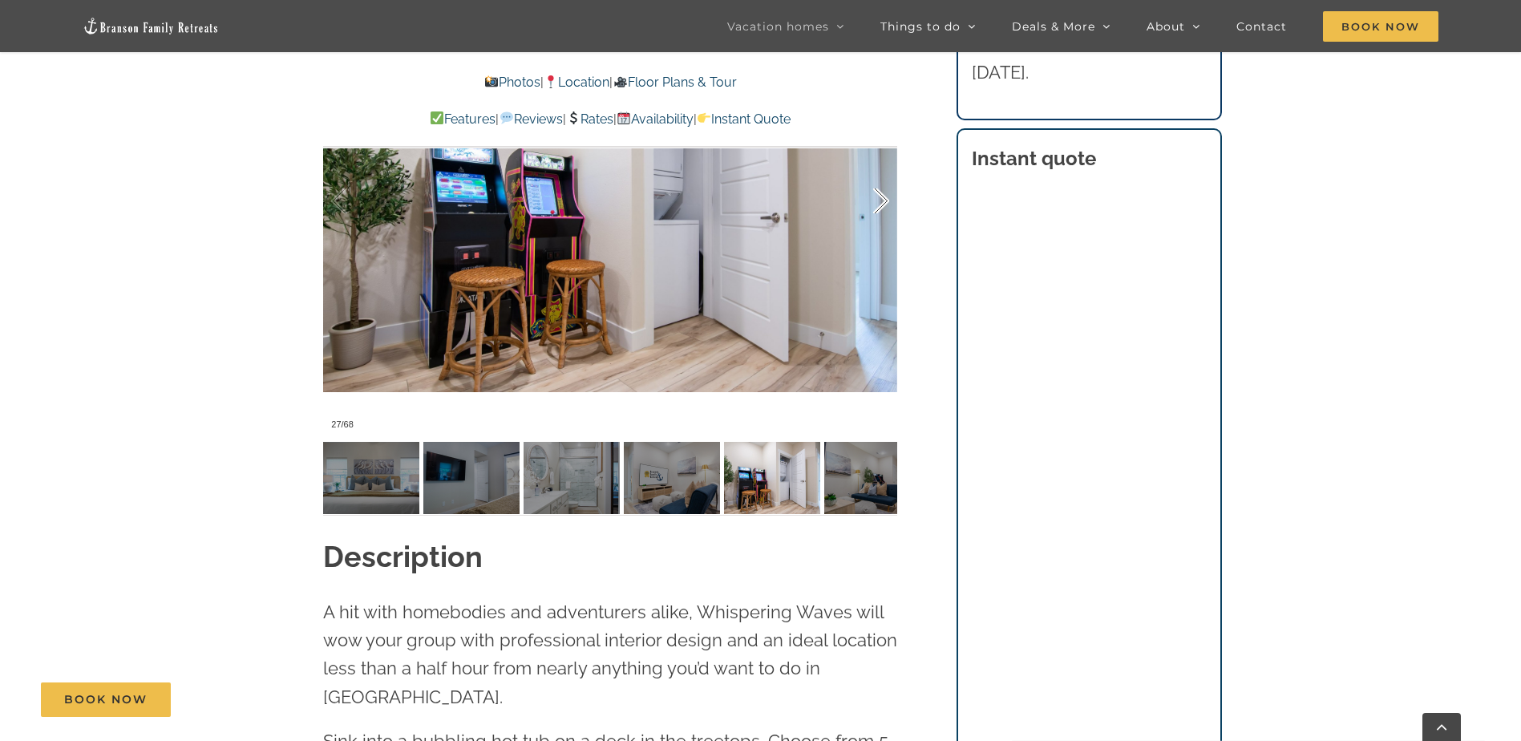
click at [884, 206] on div at bounding box center [864, 201] width 50 height 99
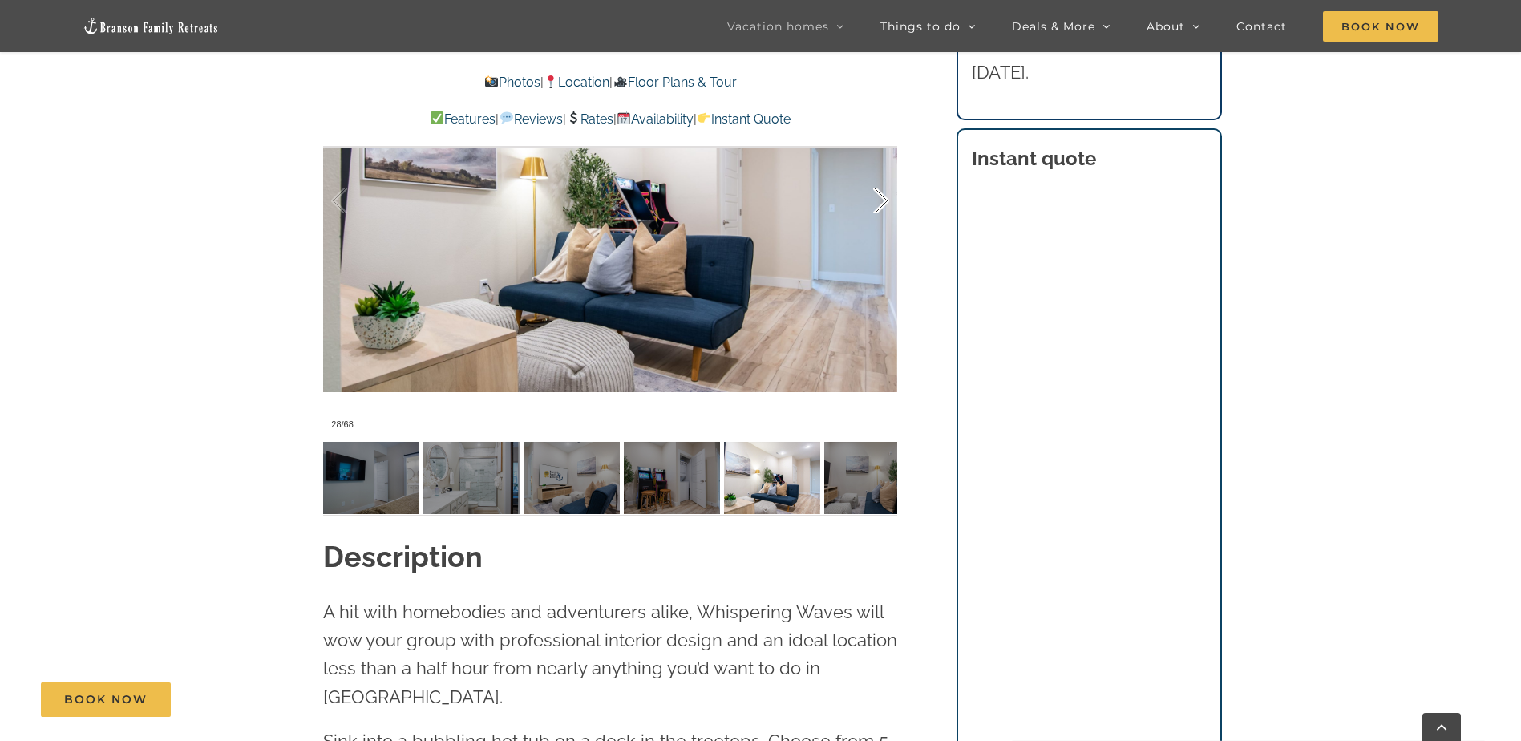
click at [884, 206] on div at bounding box center [864, 201] width 50 height 99
click at [884, 208] on div at bounding box center [864, 201] width 50 height 99
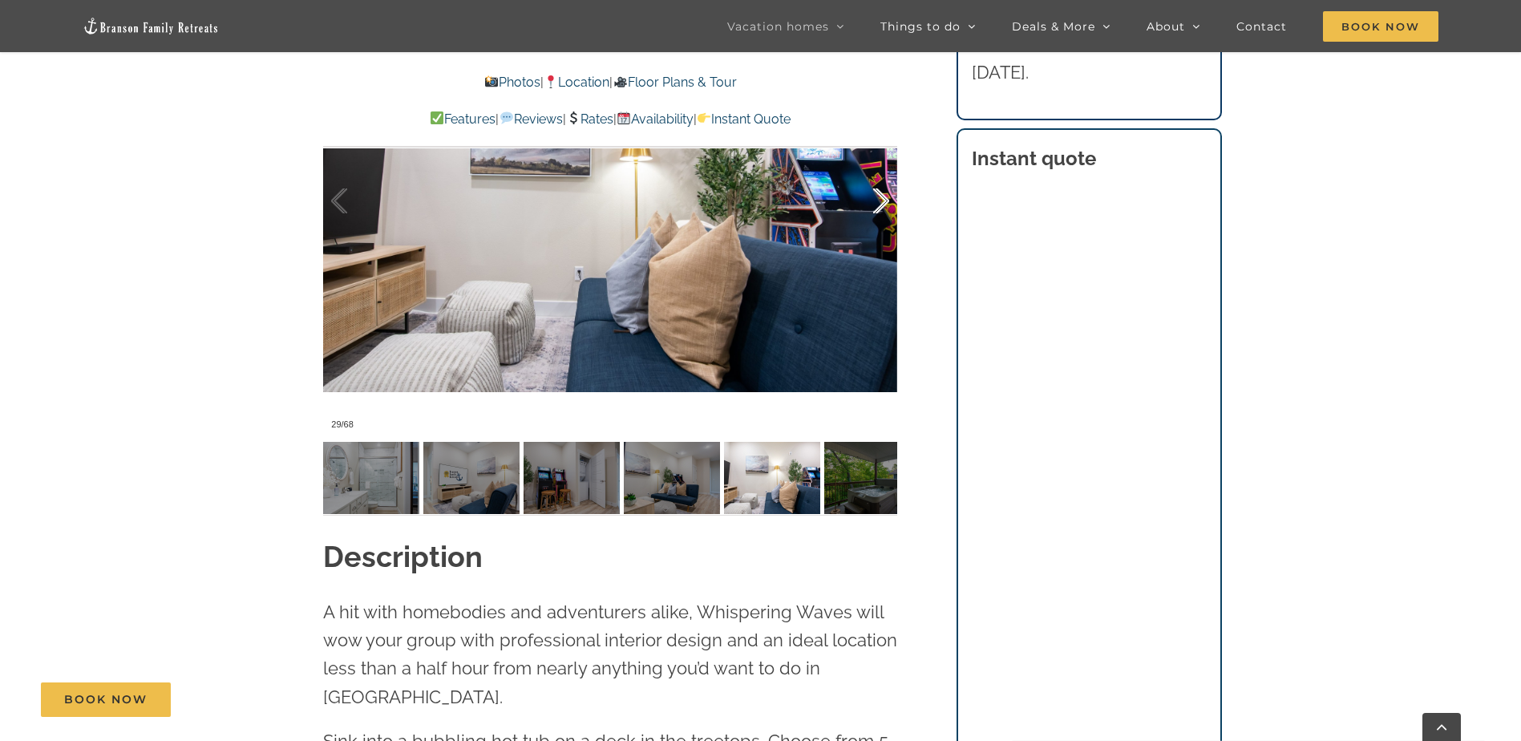
click at [884, 208] on div at bounding box center [864, 201] width 50 height 99
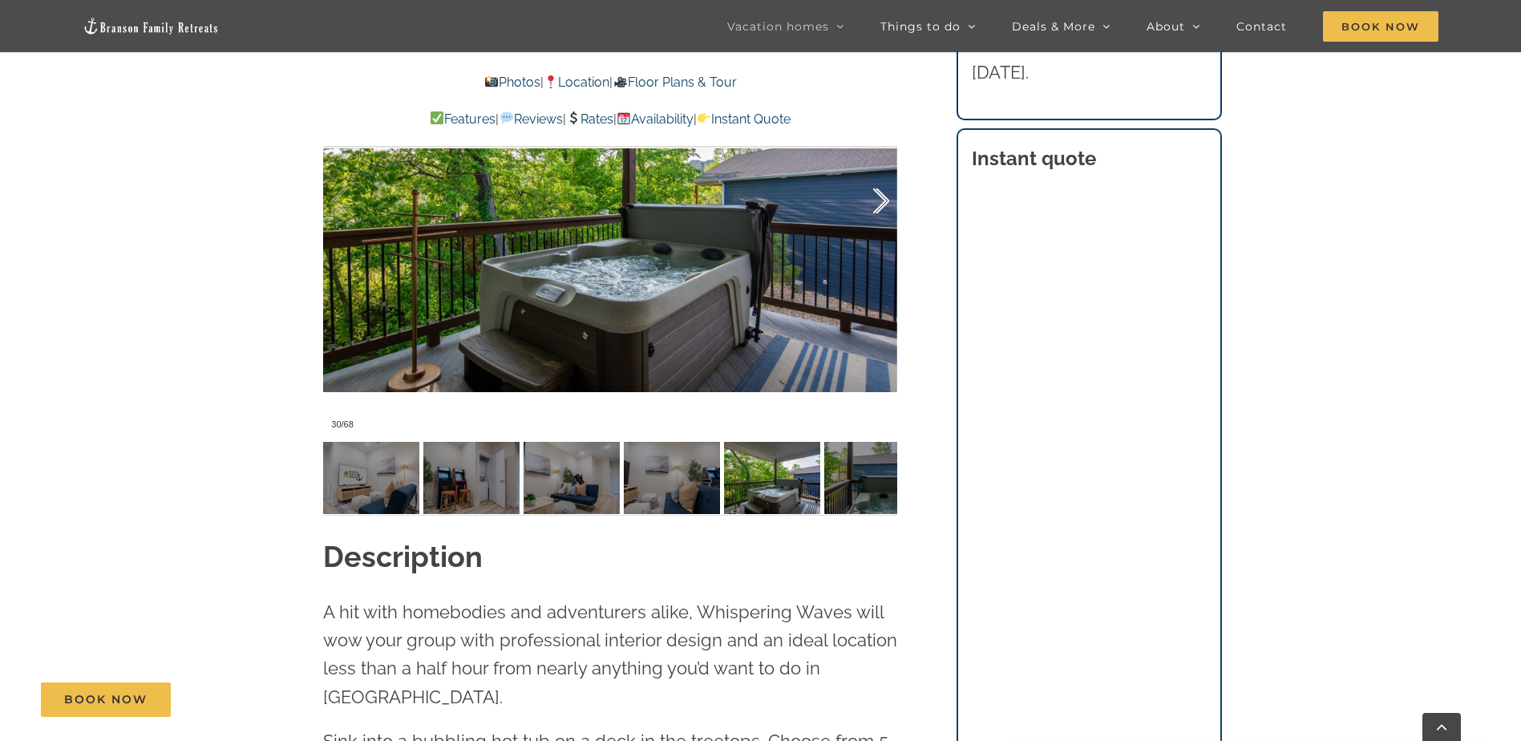
click at [884, 208] on div at bounding box center [864, 201] width 50 height 99
click at [883, 209] on div at bounding box center [864, 201] width 50 height 99
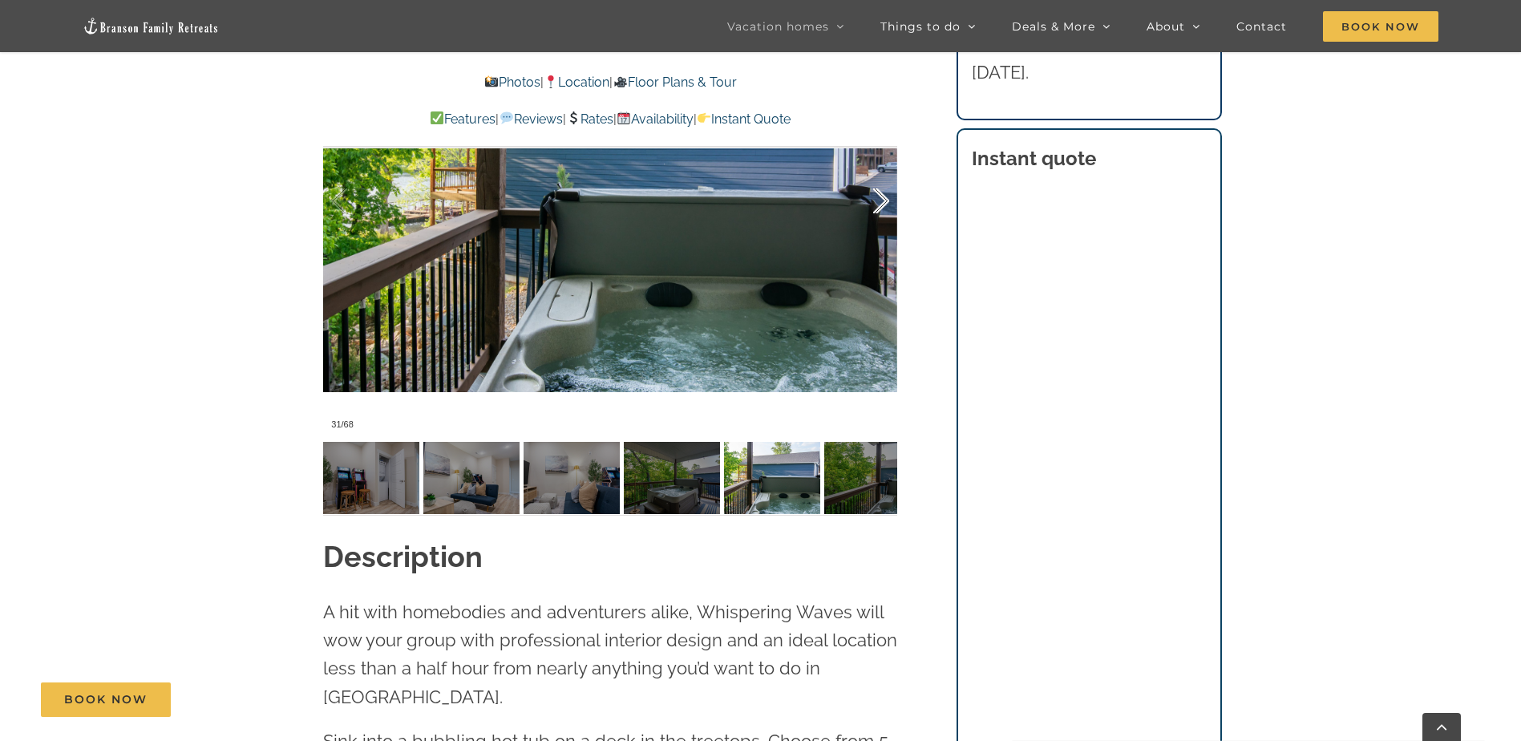
click at [883, 210] on div at bounding box center [864, 201] width 50 height 99
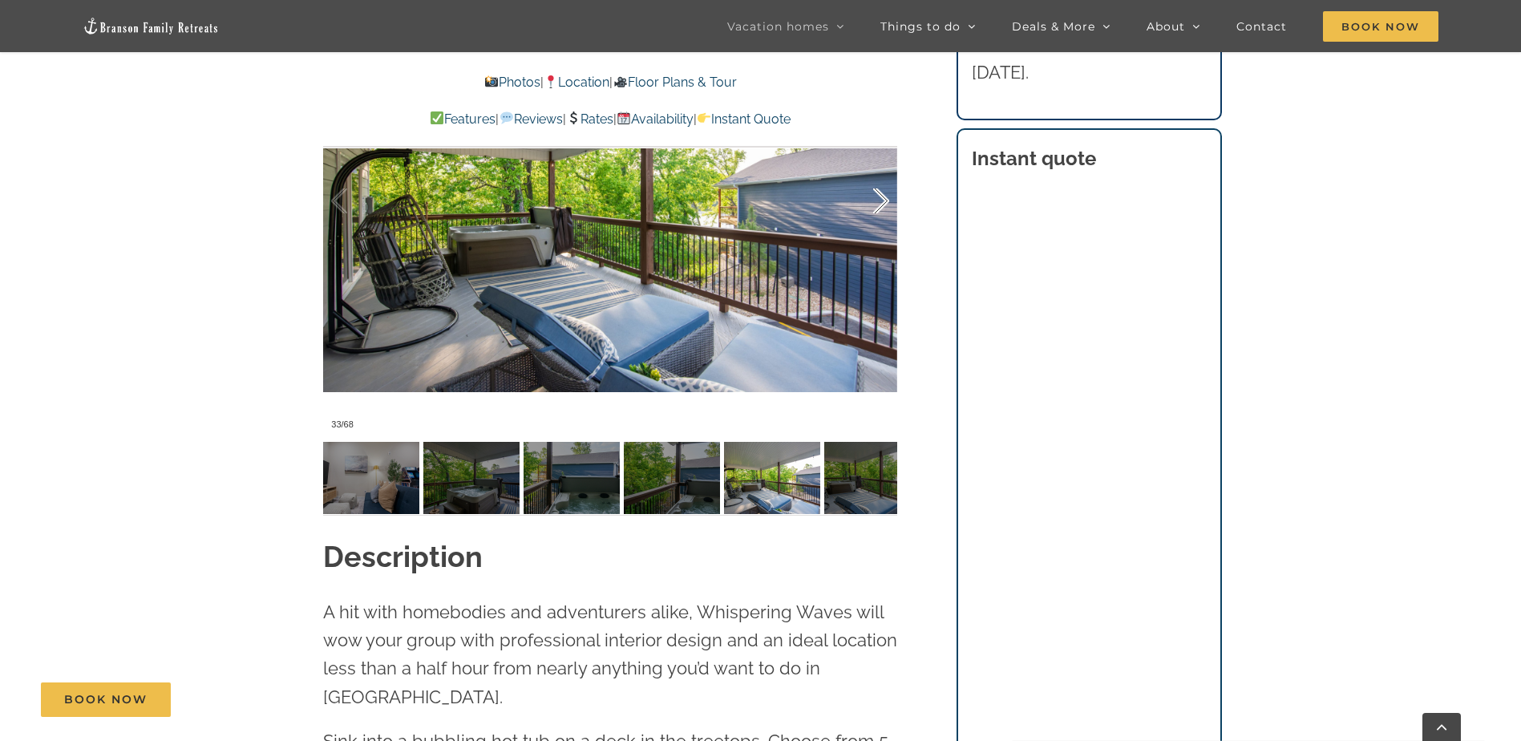
click at [882, 211] on div at bounding box center [864, 201] width 50 height 99
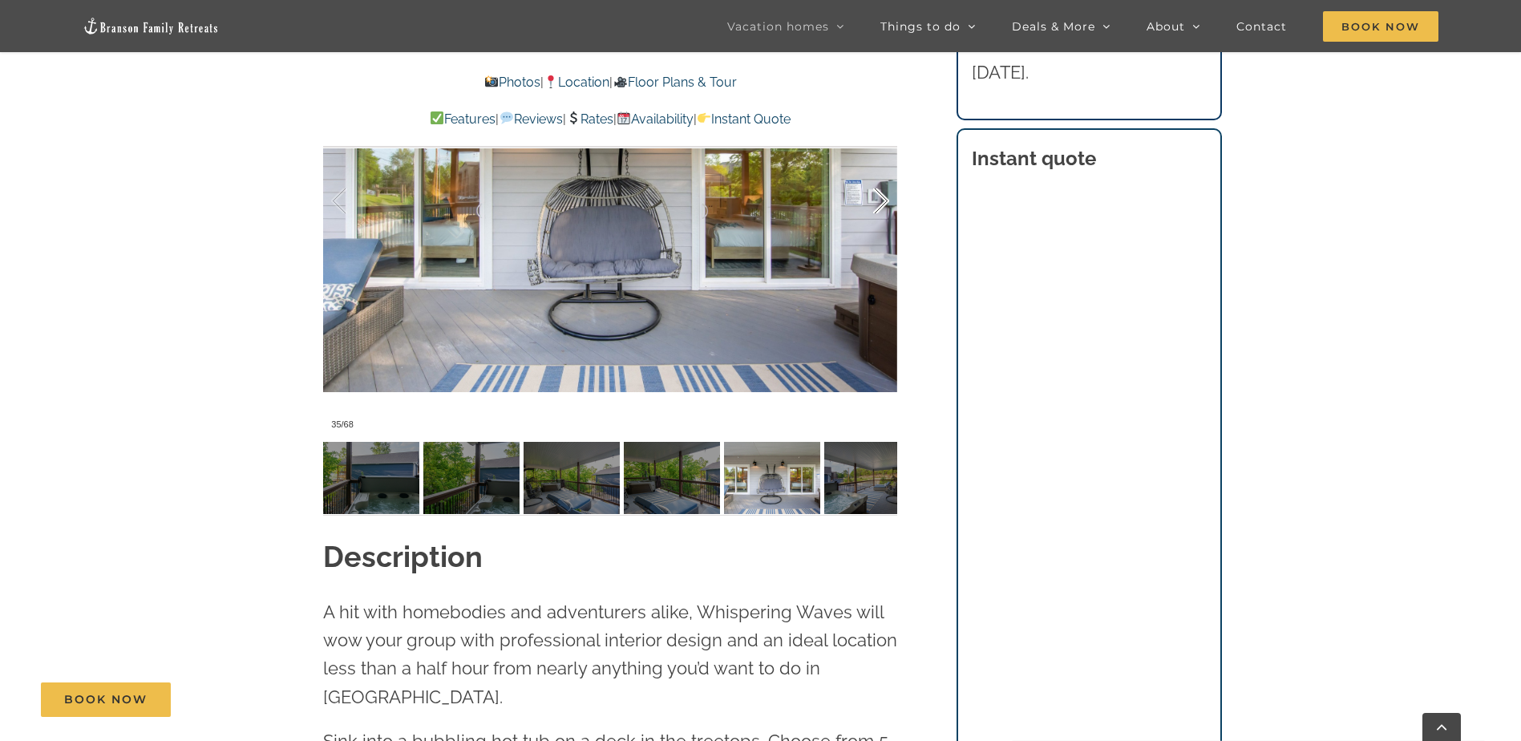
click at [882, 212] on div at bounding box center [864, 201] width 50 height 99
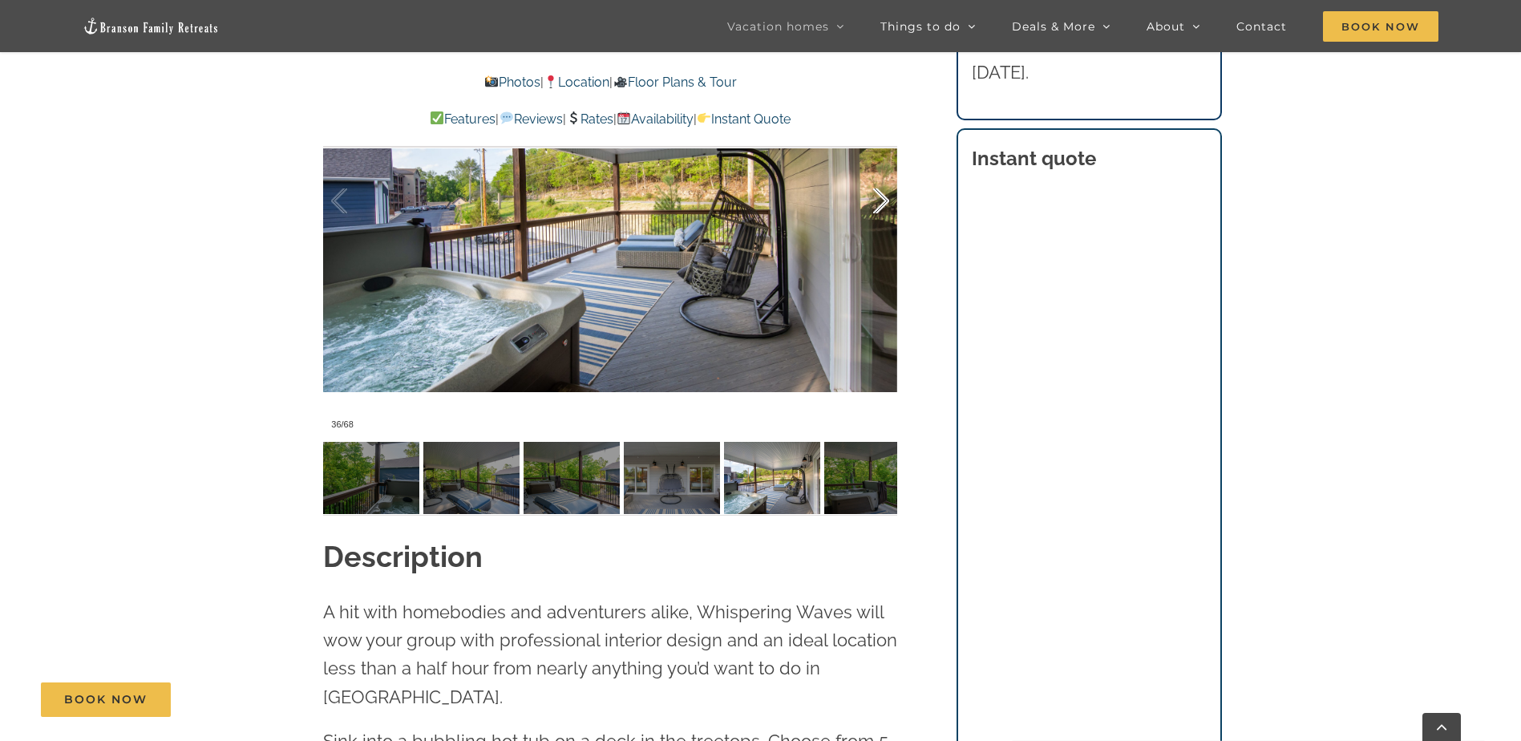
click at [882, 212] on div at bounding box center [864, 201] width 50 height 99
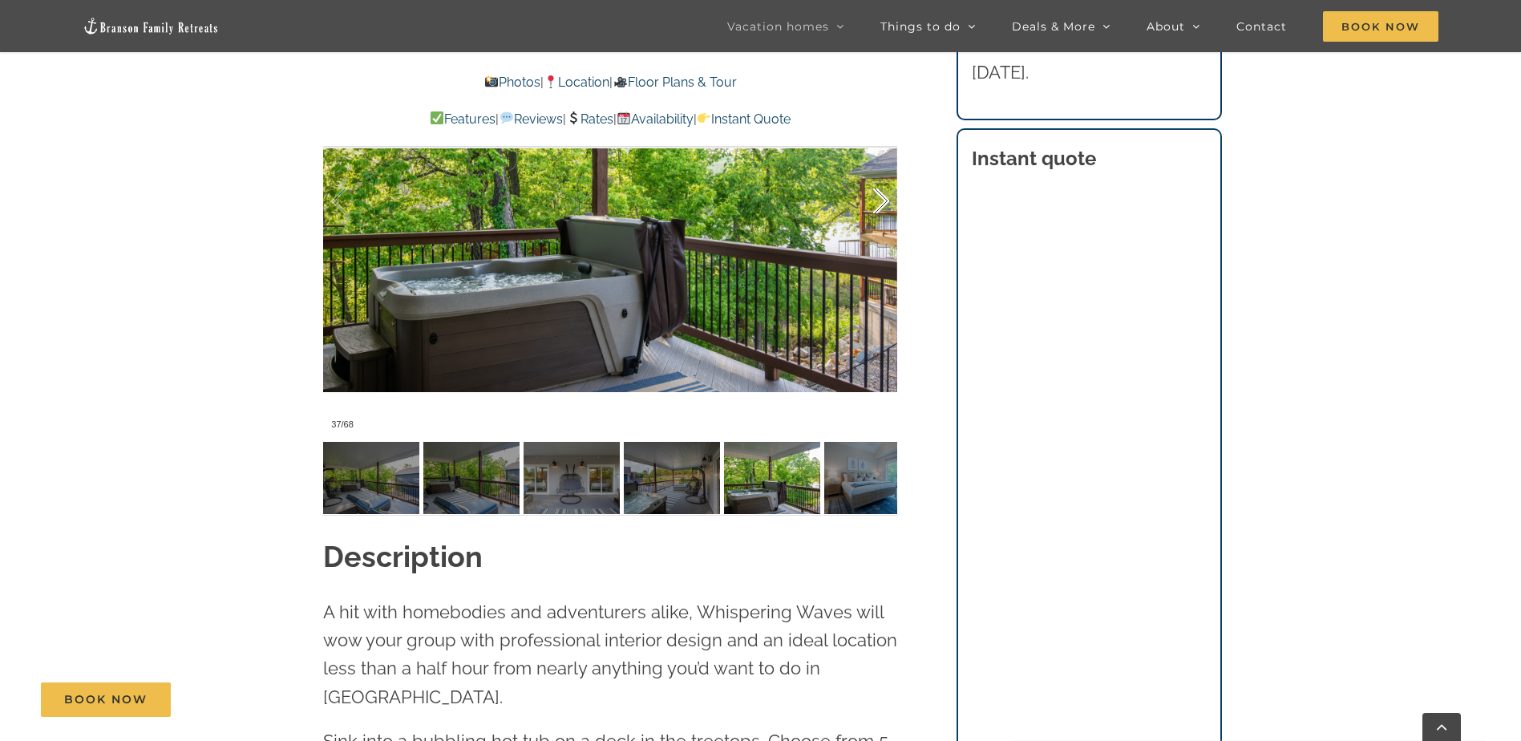
click at [879, 215] on div at bounding box center [864, 201] width 50 height 99
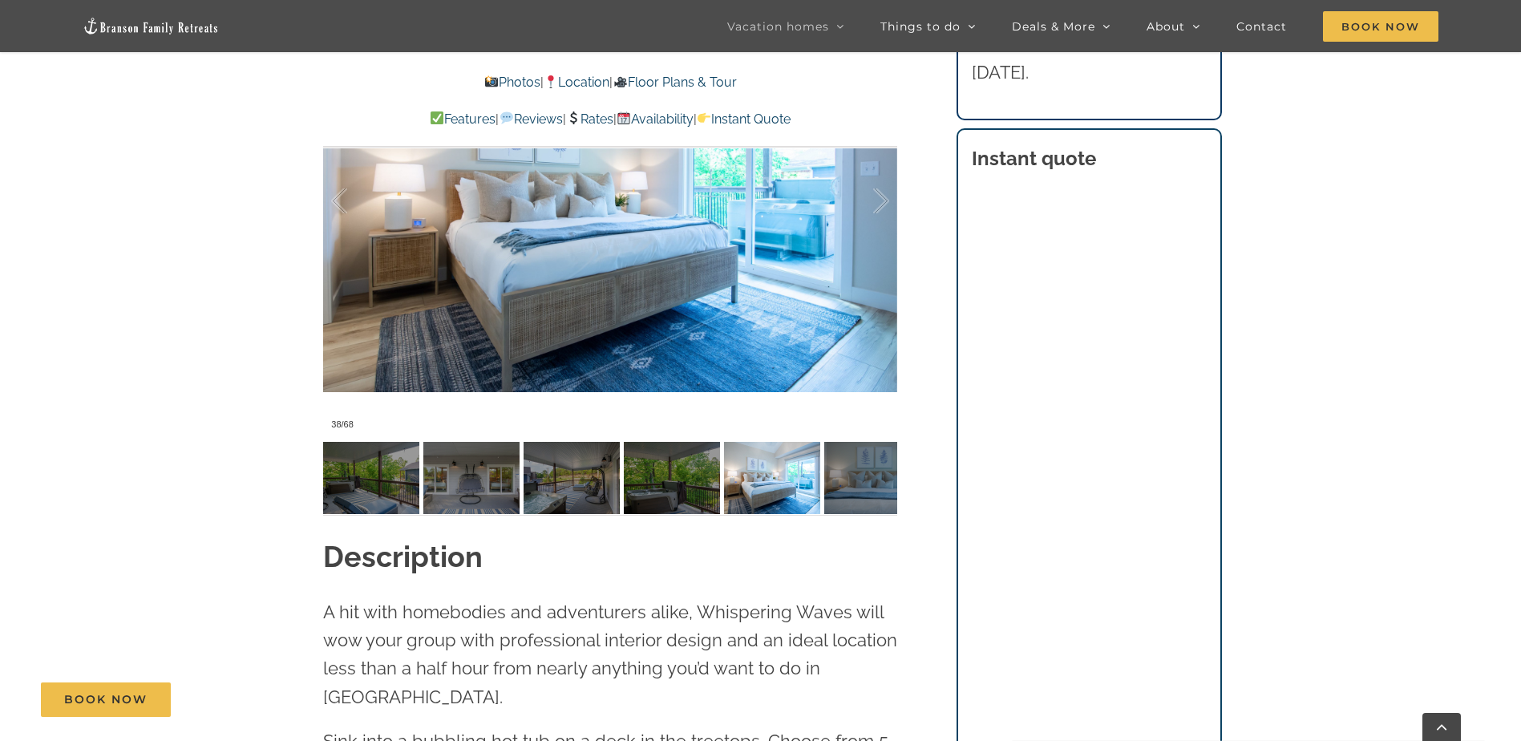
click at [430, 112] on link "Features" at bounding box center [463, 118] width 66 height 15
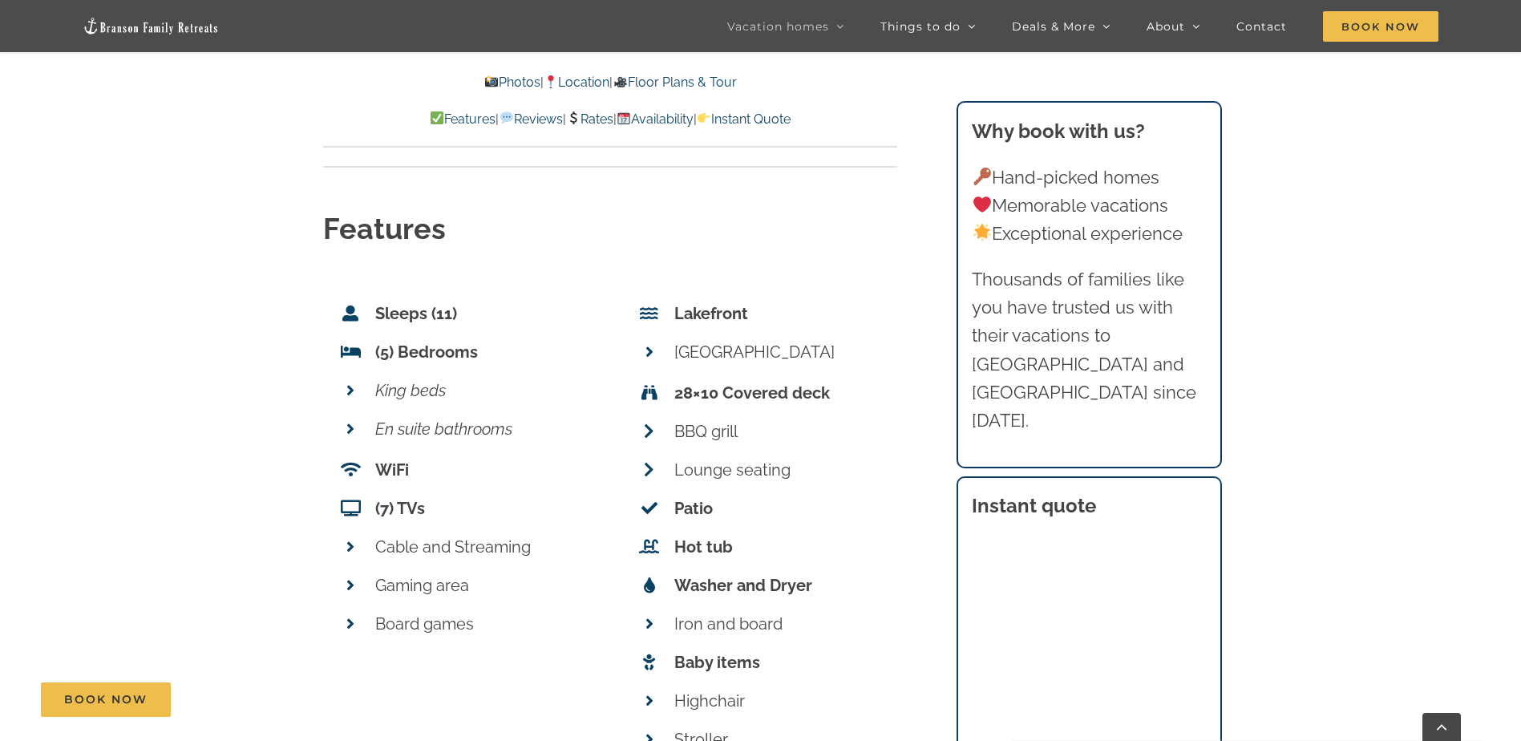
scroll to position [4688, 0]
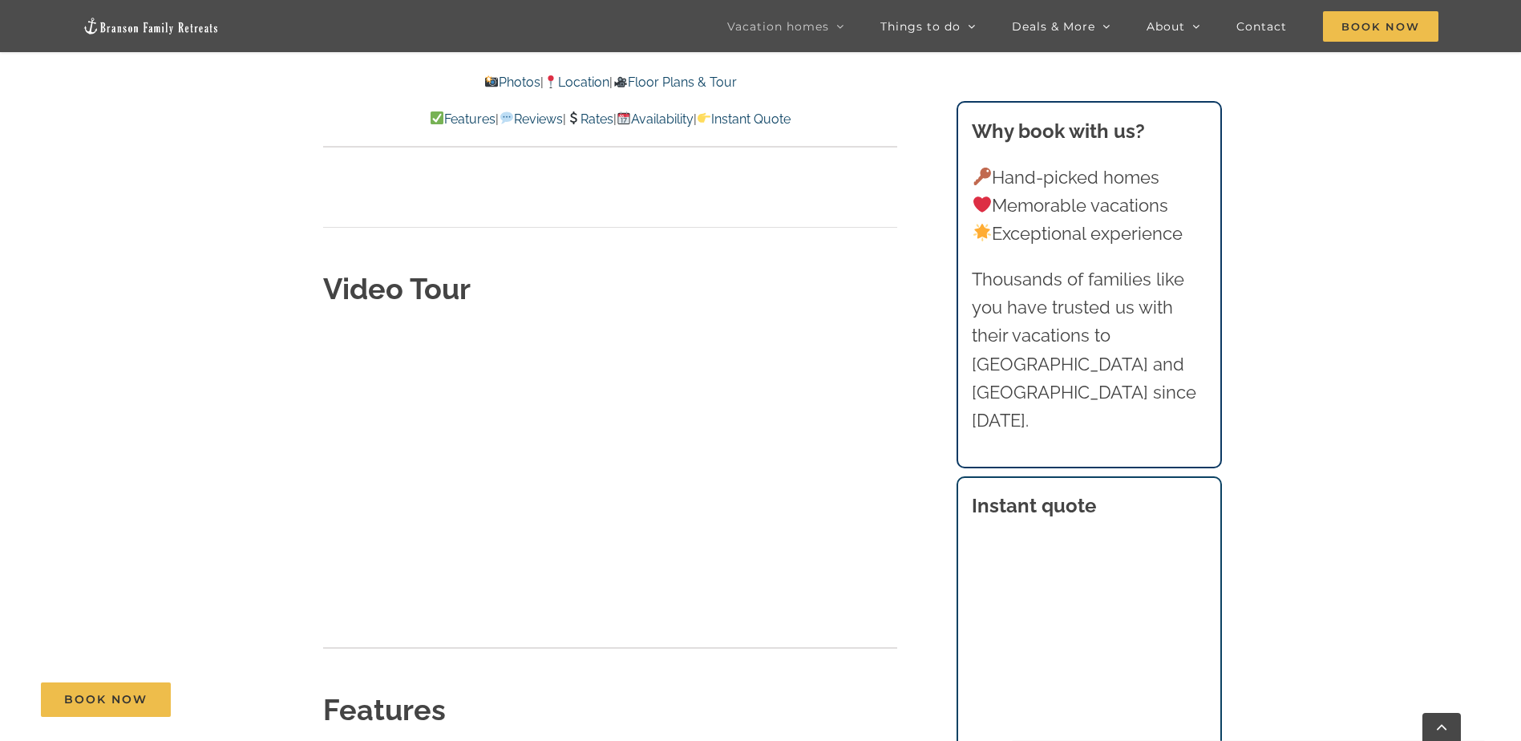
click at [600, 123] on link "Rates" at bounding box center [589, 118] width 47 height 15
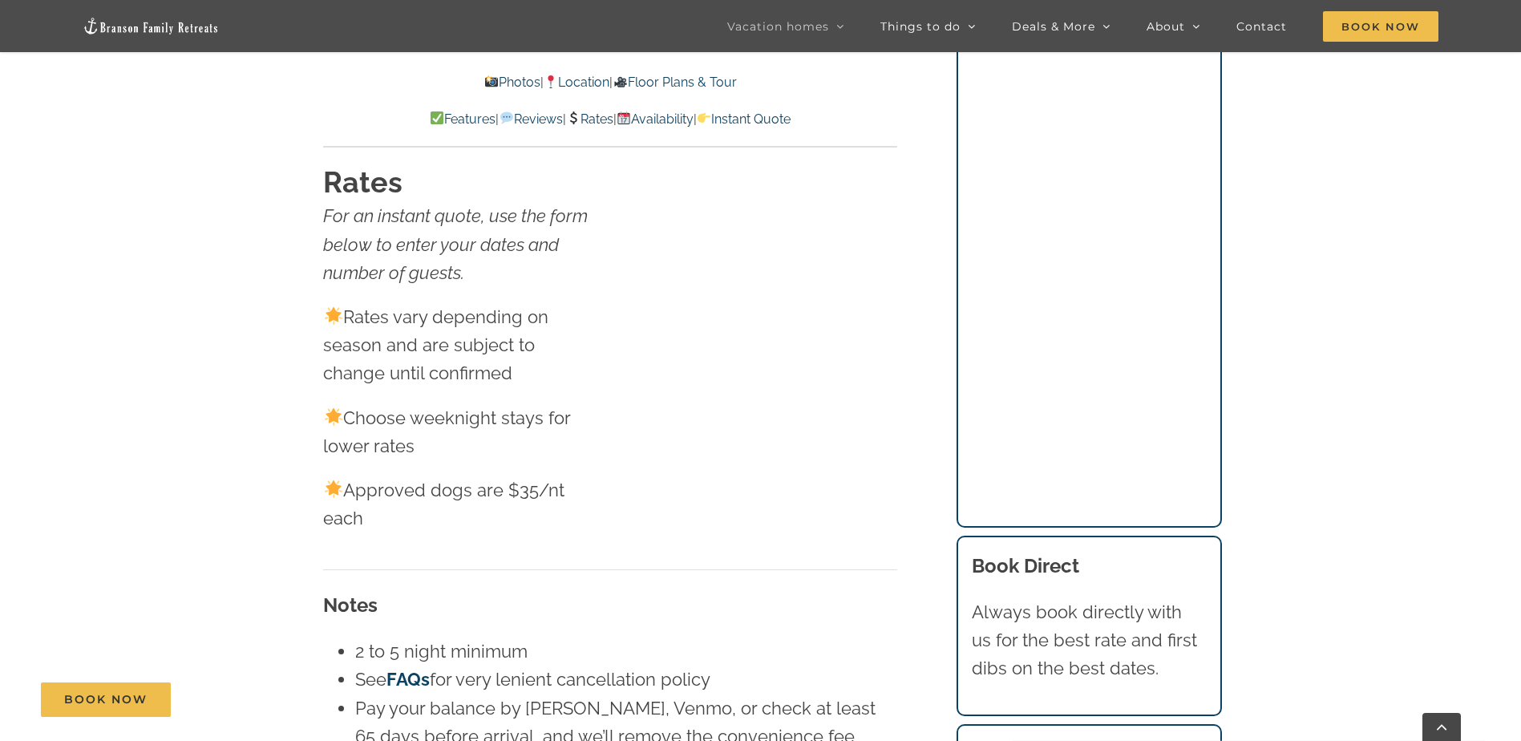
scroll to position [7762, 0]
